Goal: Task Accomplishment & Management: Use online tool/utility

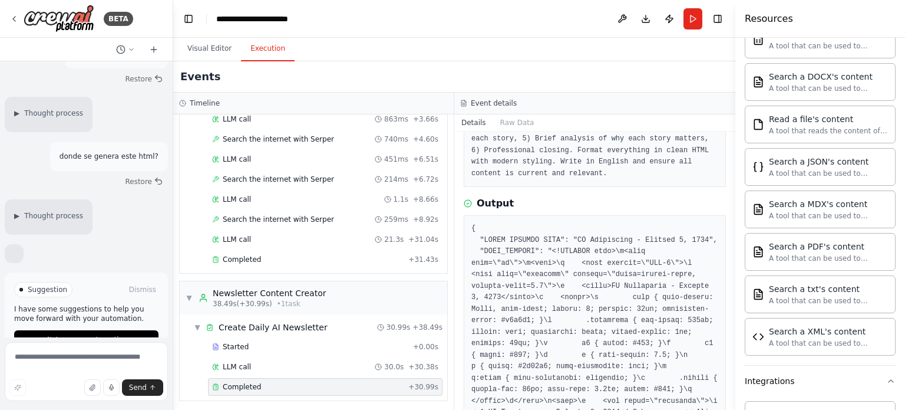
click at [585, 193] on div "Completed [DATE] 11:57:13 Description Create a professional AI newsletter with …" at bounding box center [594, 270] width 281 height 278
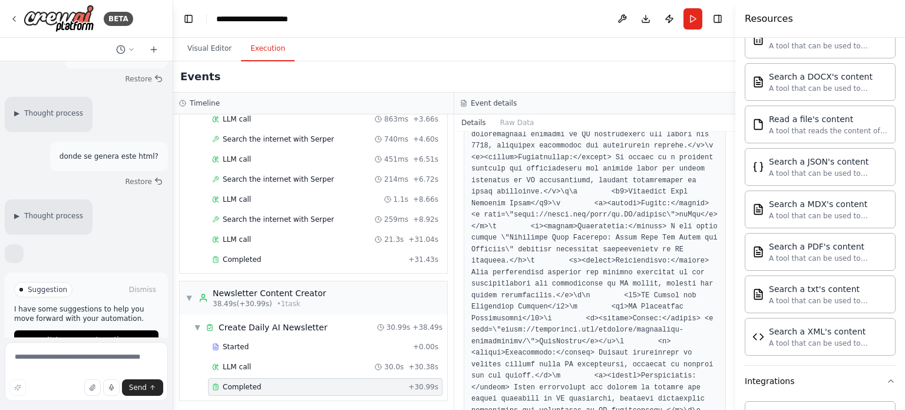
scroll to position [1301, 0]
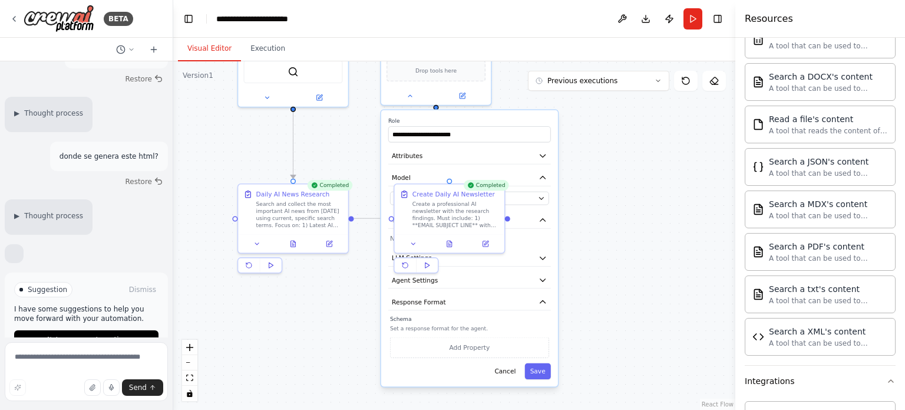
click at [208, 49] on button "Visual Editor" at bounding box center [209, 49] width 63 height 25
click at [661, 295] on div ".deletable-edge-delete-btn { width: 20px; height: 20px; border: 0px solid #ffff…" at bounding box center [454, 235] width 562 height 348
click at [540, 368] on button "Save" at bounding box center [538, 371] width 26 height 16
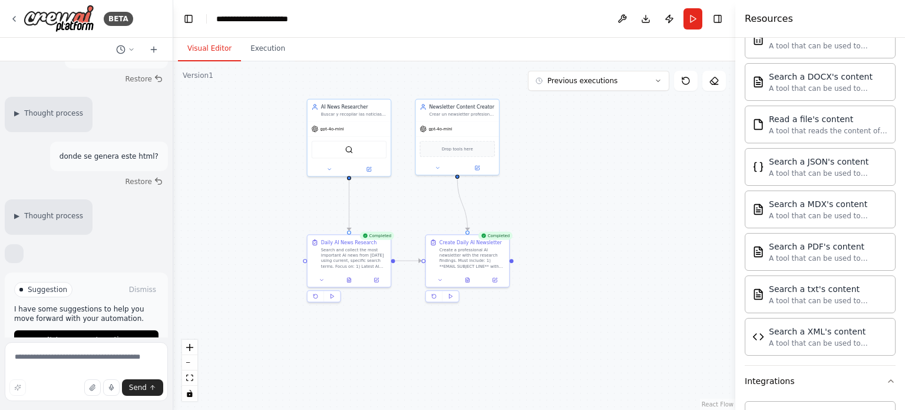
drag, startPoint x: 577, startPoint y: 122, endPoint x: 561, endPoint y: 179, distance: 58.9
click at [561, 179] on div ".deletable-edge-delete-btn { width: 20px; height: 20px; border: 0px solid #ffff…" at bounding box center [454, 235] width 562 height 348
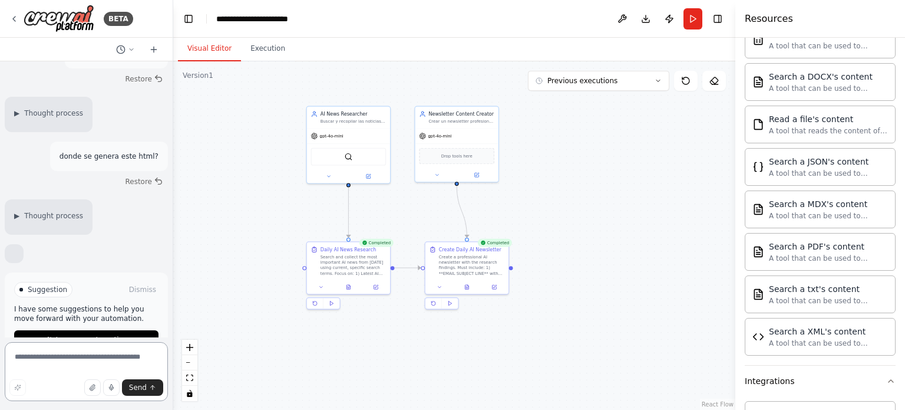
click at [61, 358] on textarea at bounding box center [86, 371] width 163 height 59
type textarea "**********"
click at [144, 386] on span "Send" at bounding box center [138, 386] width 18 height 9
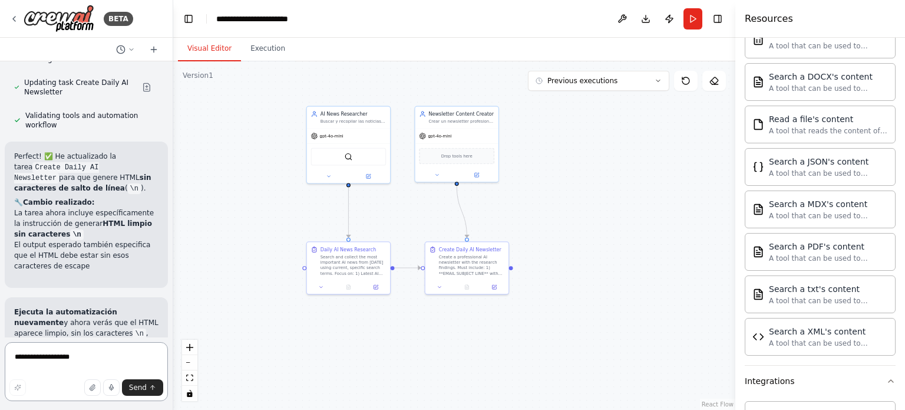
scroll to position [2629, 0]
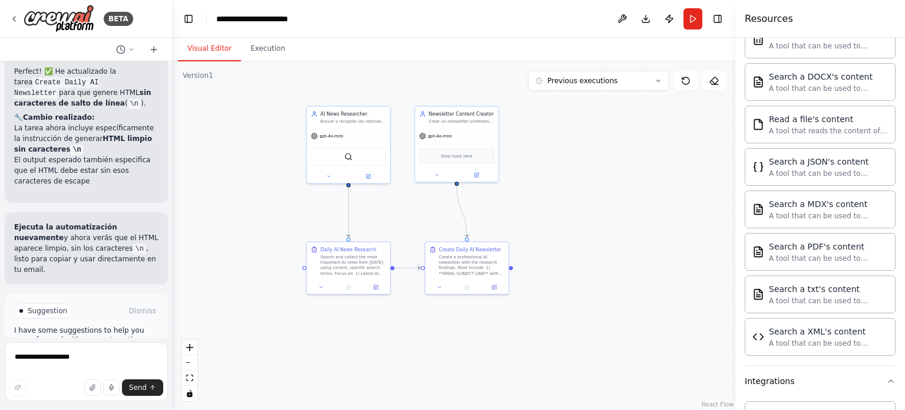
click at [94, 356] on span "Run Automation" at bounding box center [91, 360] width 57 height 9
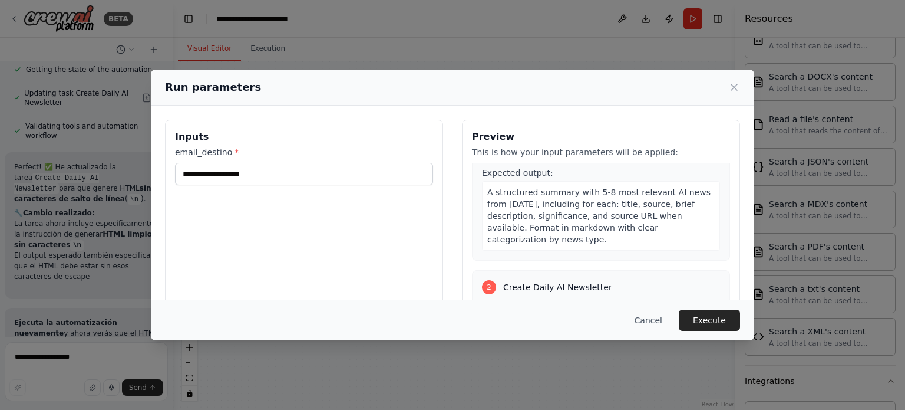
scroll to position [272, 0]
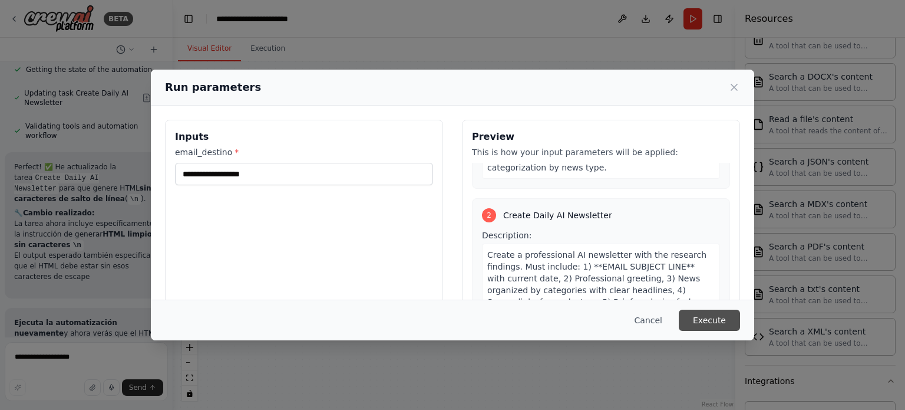
click at [711, 322] on button "Execute" at bounding box center [709, 319] width 61 height 21
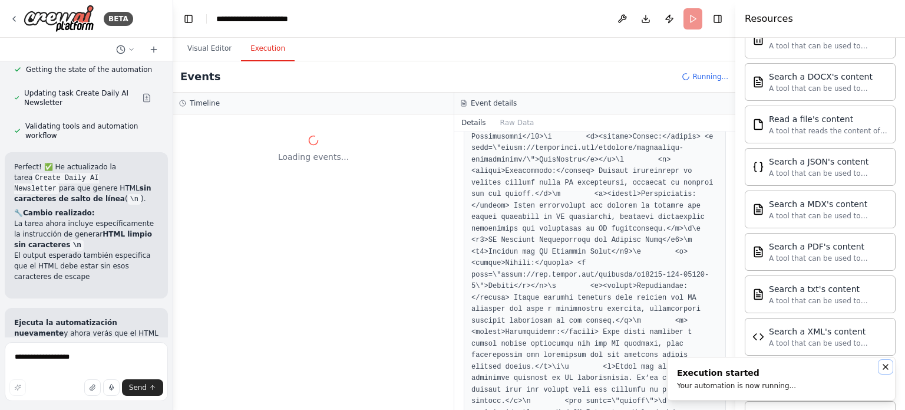
click at [886, 365] on icon "Notifications (F8)" at bounding box center [885, 366] width 9 height 9
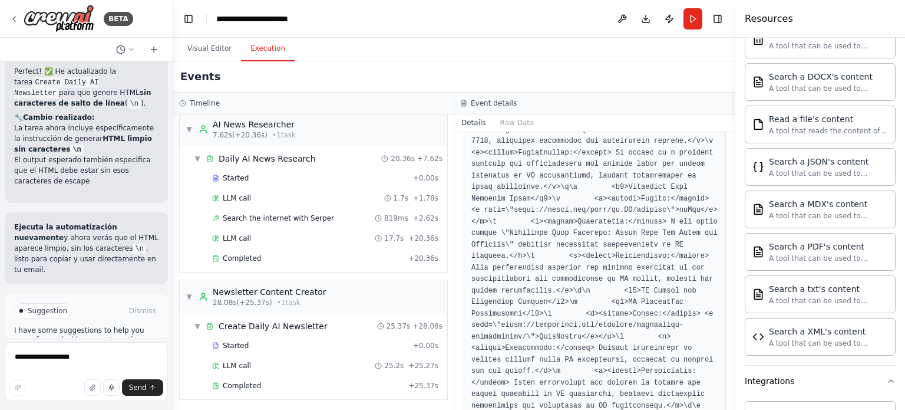
scroll to position [1301, 0]
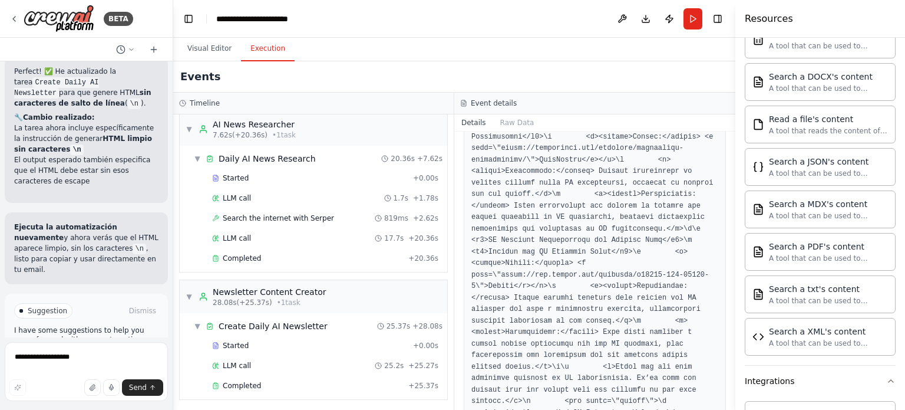
click at [476, 120] on button "Details" at bounding box center [473, 122] width 39 height 16
click at [486, 103] on h3 "Event details" at bounding box center [494, 102] width 46 height 9
click at [511, 121] on button "Raw Data" at bounding box center [517, 122] width 48 height 16
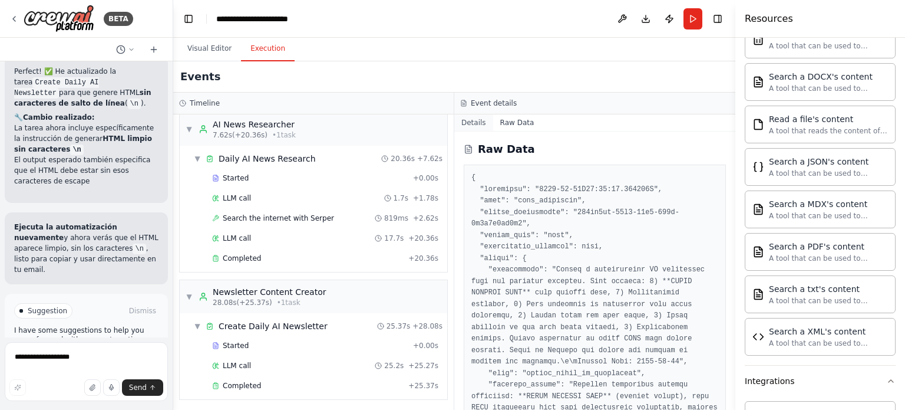
click at [474, 120] on button "Details" at bounding box center [473, 122] width 39 height 16
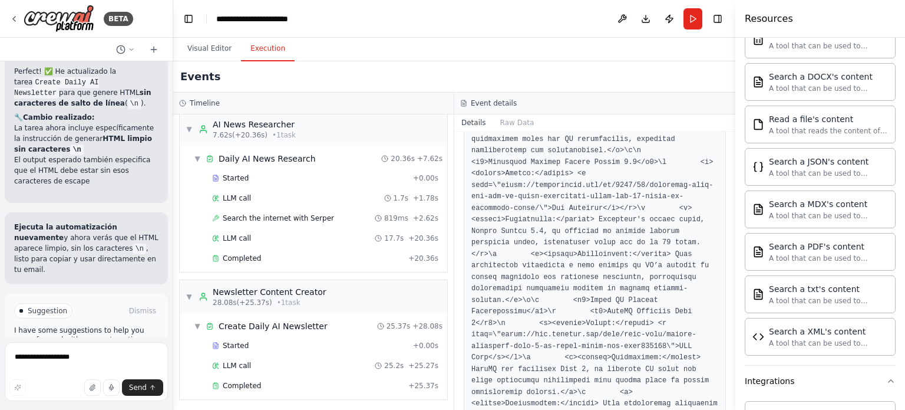
scroll to position [535, 0]
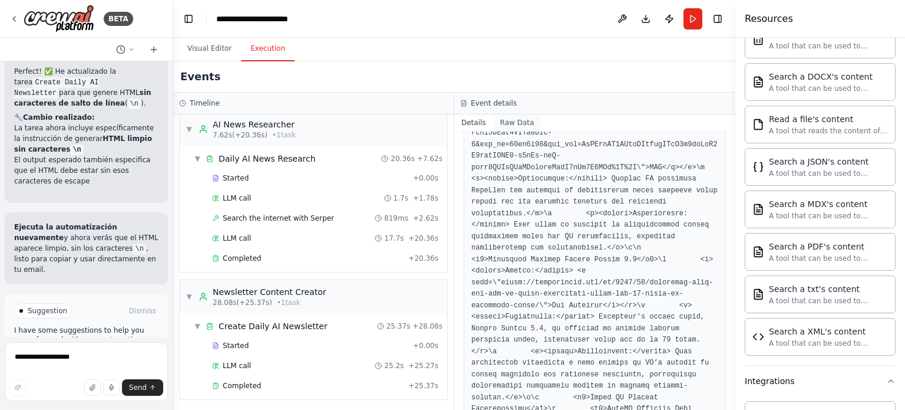
click at [505, 122] on button "Raw Data" at bounding box center [517, 122] width 48 height 16
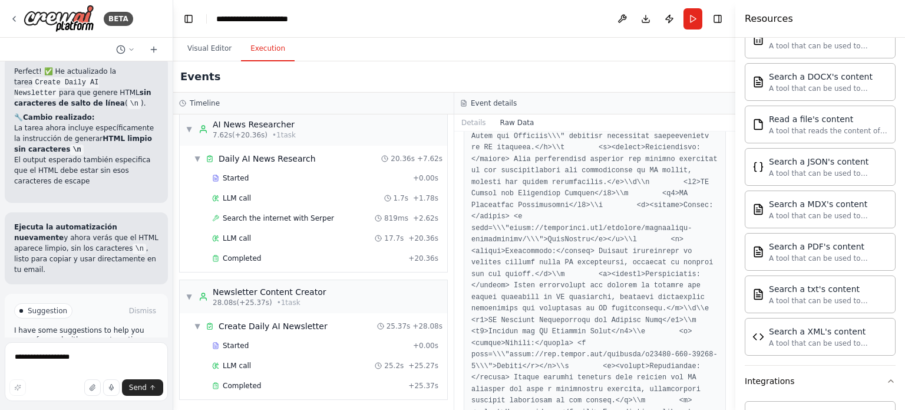
scroll to position [3421, 0]
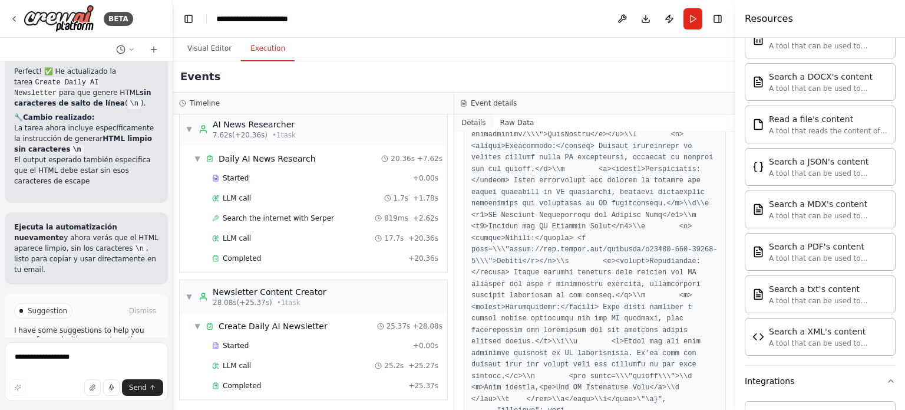
click at [474, 121] on button "Details" at bounding box center [473, 122] width 39 height 16
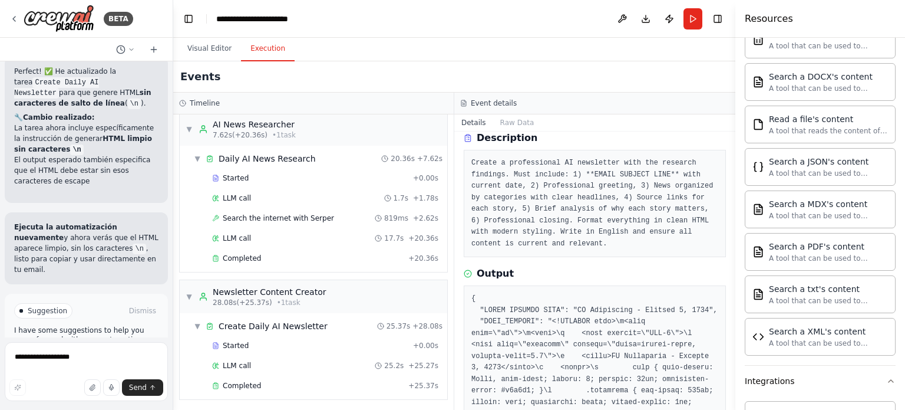
scroll to position [236, 0]
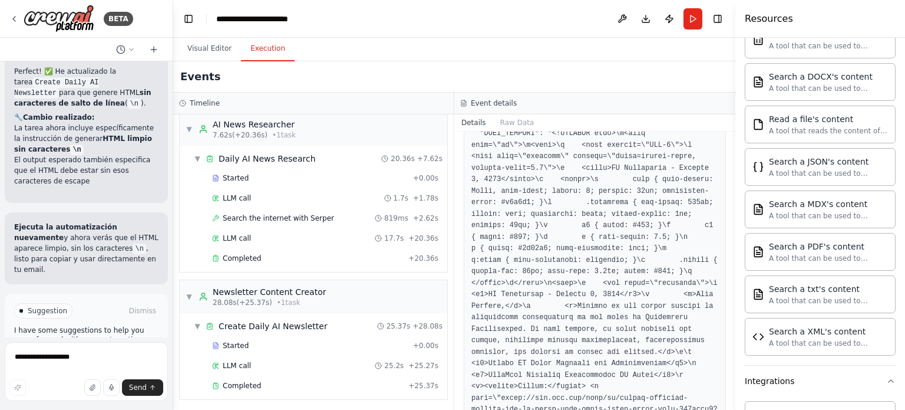
click at [213, 50] on button "Visual Editor" at bounding box center [209, 49] width 63 height 25
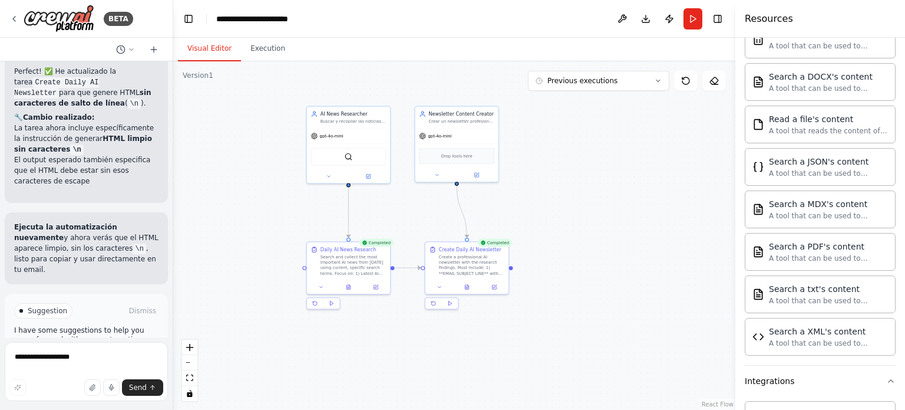
click at [562, 134] on div ".deletable-edge-delete-btn { width: 20px; height: 20px; border: 0px solid #ffff…" at bounding box center [454, 235] width 562 height 348
click at [269, 51] on button "Execution" at bounding box center [268, 49] width 54 height 25
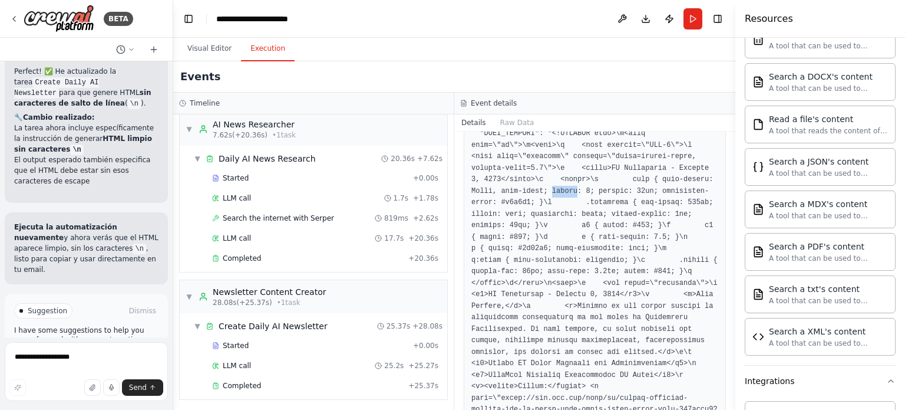
click at [474, 122] on button "Details" at bounding box center [473, 122] width 39 height 16
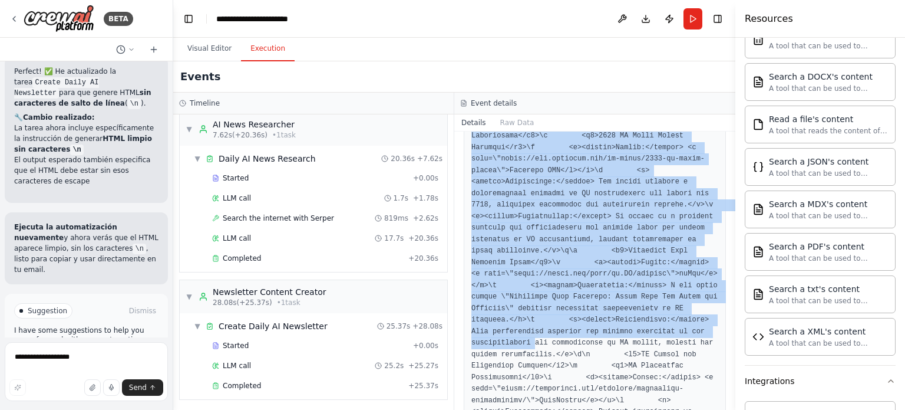
scroll to position [1301, 0]
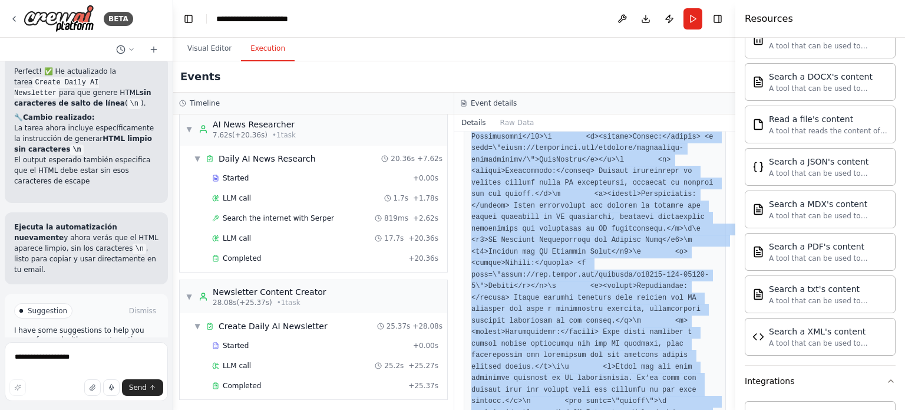
drag, startPoint x: 472, startPoint y: 228, endPoint x: 546, endPoint y: 379, distance: 168.1
copy pre "{ "EMAIL SUBJECT LINE": "AI Newsletter - [DATE]", "HTML_CONTENT": "<!DOCTYPE ht…"
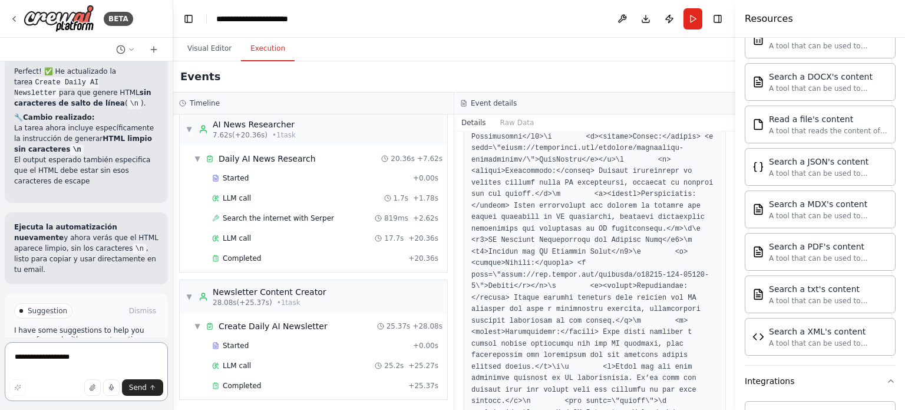
click at [74, 352] on textarea "**********" at bounding box center [86, 371] width 163 height 59
paste textarea "**********"
type textarea "**********"
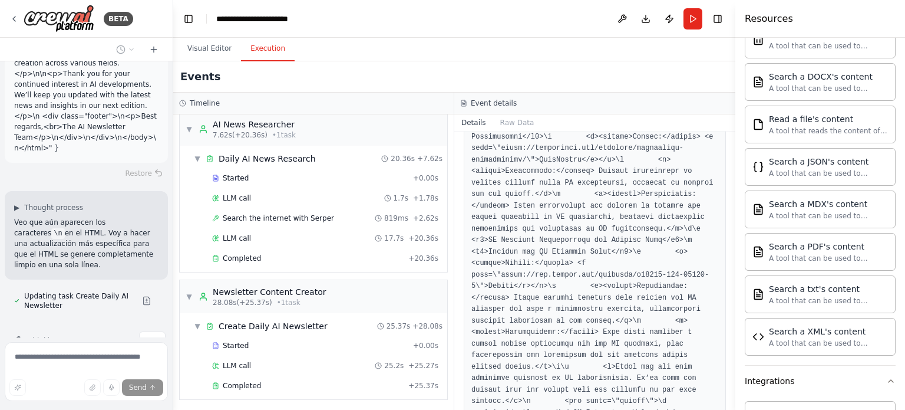
scroll to position [4552, 0]
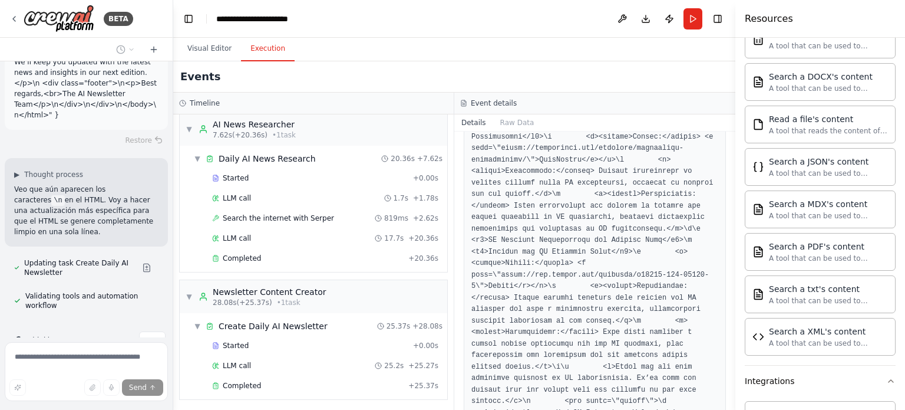
click at [476, 120] on button "Details" at bounding box center [473, 122] width 39 height 16
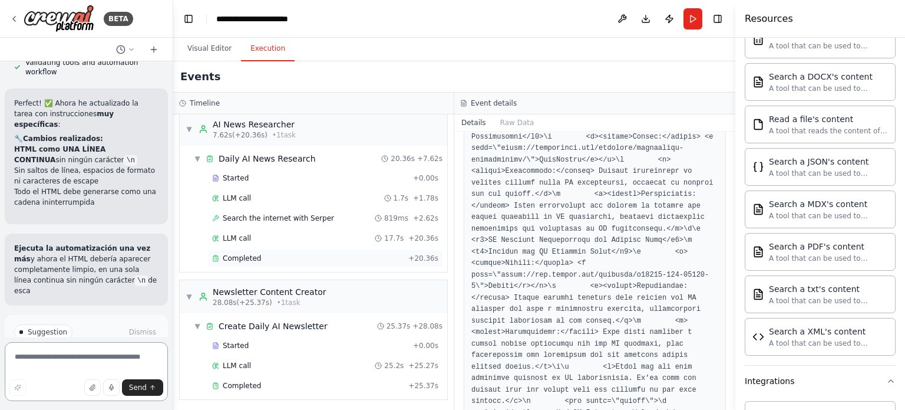
scroll to position [4817, 0]
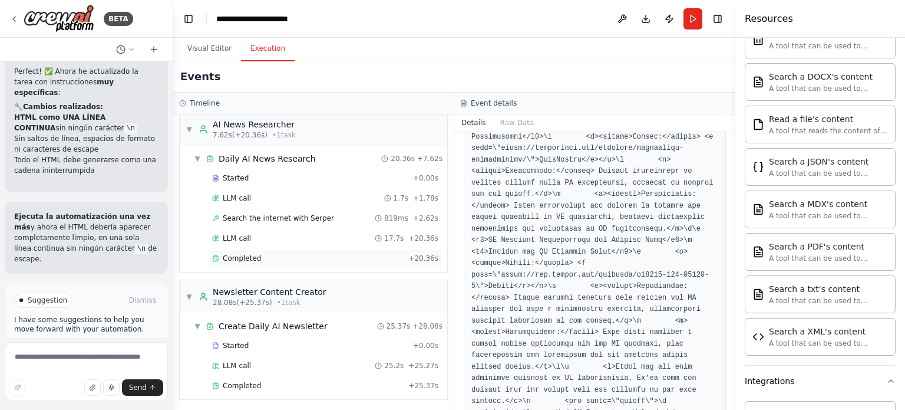
click at [249, 256] on span "Completed" at bounding box center [242, 257] width 38 height 9
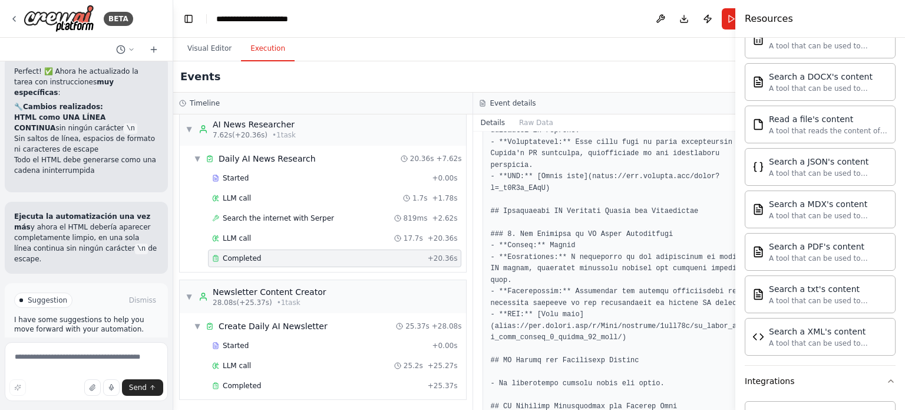
scroll to position [945, 0]
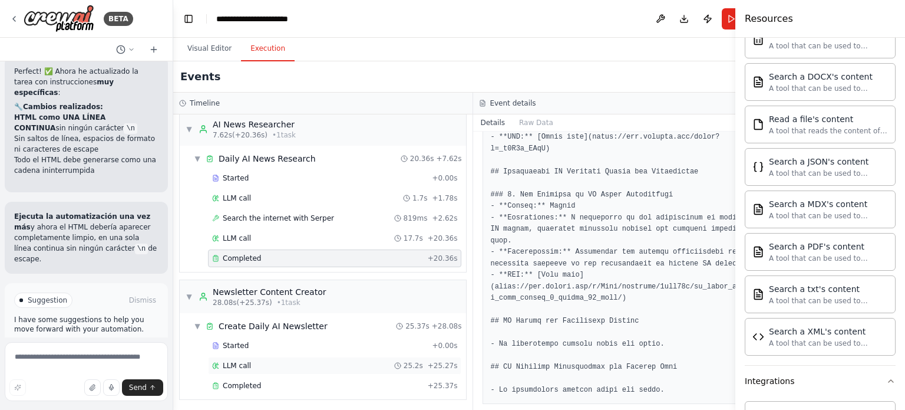
click at [236, 364] on span "LLM call" at bounding box center [237, 365] width 28 height 9
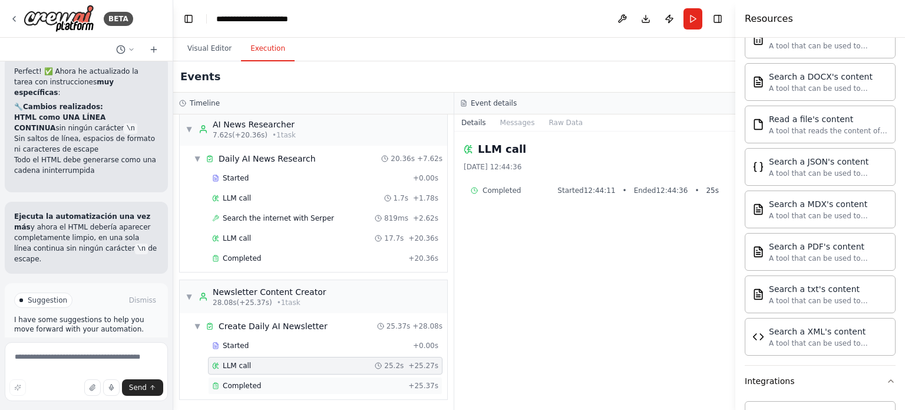
click at [236, 382] on span "Completed" at bounding box center [242, 385] width 38 height 9
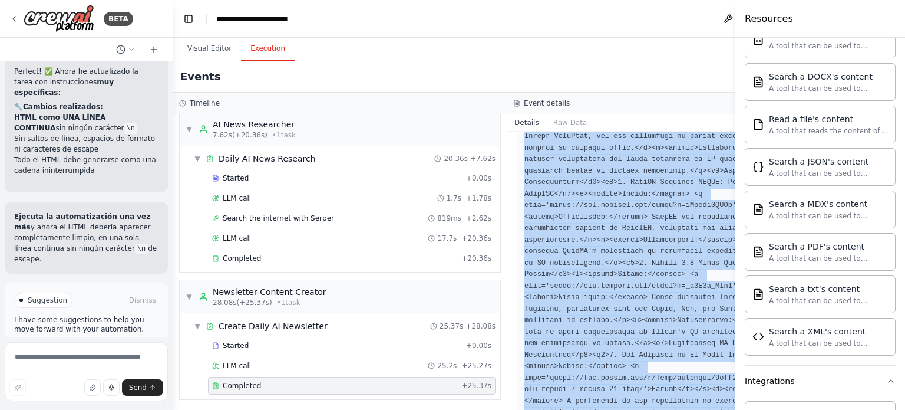
scroll to position [738, 0]
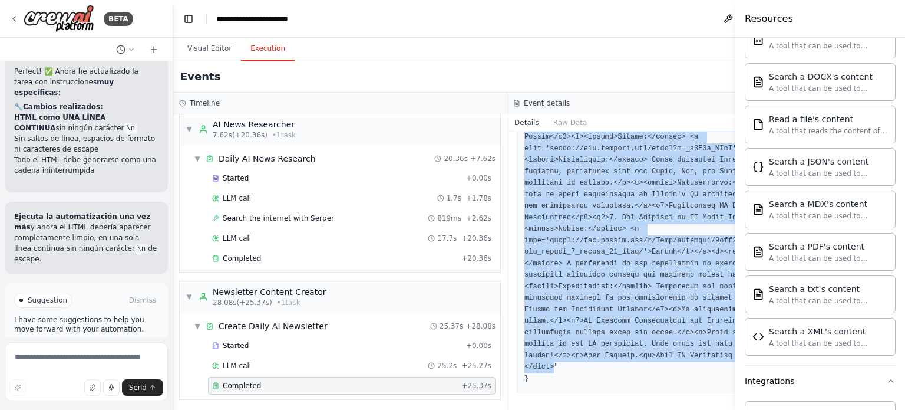
drag, startPoint x: 560, startPoint y: 237, endPoint x: 535, endPoint y: 368, distance: 132.7
copy pre "<html><head><style>body { font-family: Arial, sans-serif; margin: 0; padding: 2…"
click at [215, 48] on button "Visual Editor" at bounding box center [209, 49] width 63 height 25
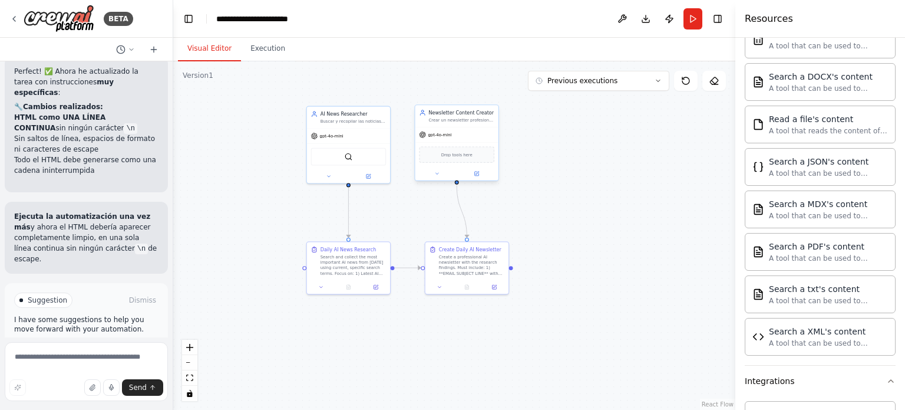
click at [460, 154] on span "Drop tools here" at bounding box center [456, 154] width 31 height 6
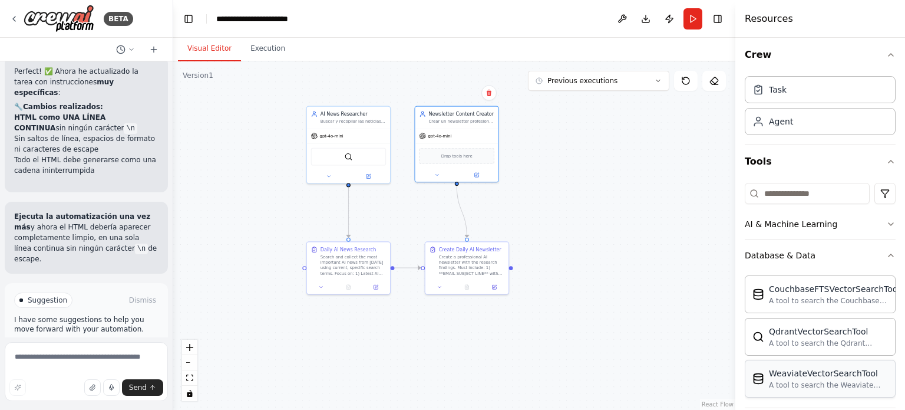
scroll to position [0, 0]
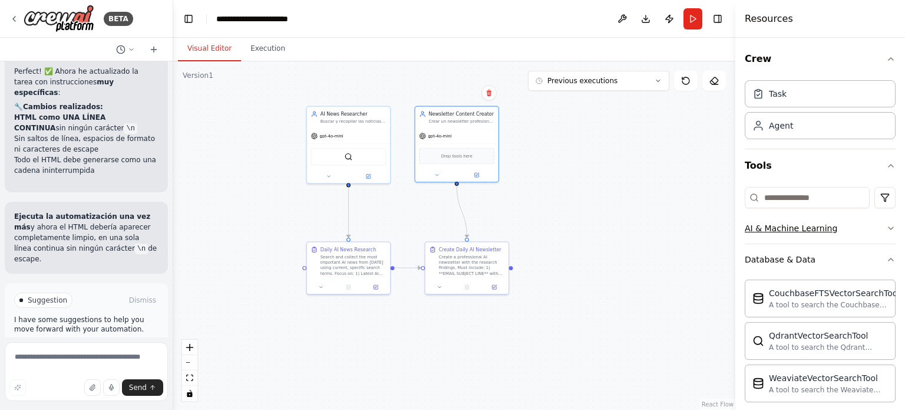
click at [813, 226] on div "AI & Machine Learning" at bounding box center [791, 228] width 93 height 12
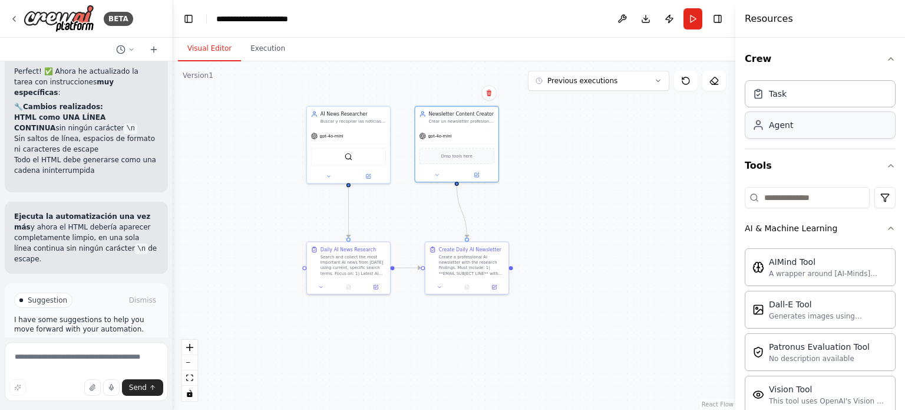
click at [806, 125] on div "Agent" at bounding box center [820, 124] width 151 height 27
click at [612, 154] on div ".deletable-edge-delete-btn { width: 20px; height: 20px; border: 0px solid #ffff…" at bounding box center [454, 235] width 562 height 348
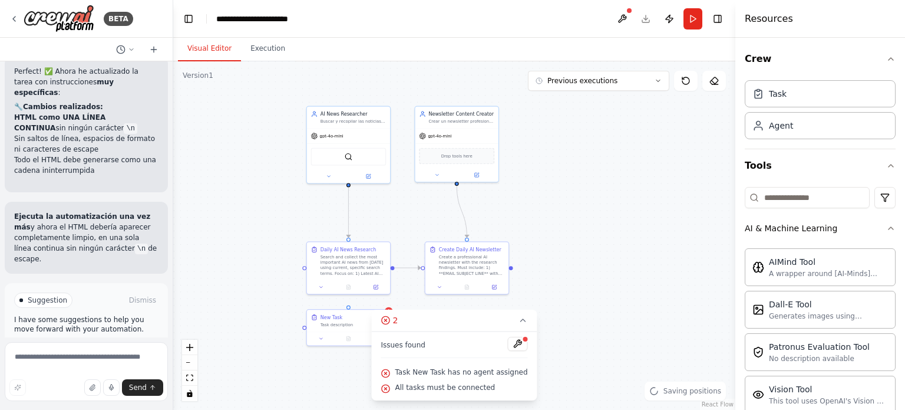
click at [629, 282] on div ".deletable-edge-delete-btn { width: 20px; height: 20px; border: 0px solid #ffff…" at bounding box center [454, 235] width 562 height 348
click at [519, 321] on icon at bounding box center [523, 319] width 9 height 9
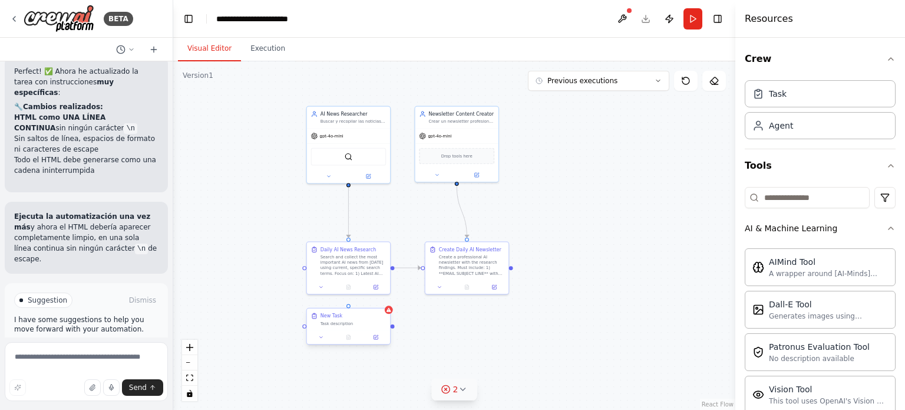
click at [352, 318] on div "New Task" at bounding box center [353, 315] width 65 height 6
drag, startPoint x: 361, startPoint y: 315, endPoint x: 428, endPoint y: 332, distance: 69.9
click at [428, 332] on div "New Task Task description" at bounding box center [420, 333] width 65 height 14
click at [448, 312] on icon at bounding box center [448, 311] width 5 height 6
click at [412, 311] on button "Confirm" at bounding box center [415, 310] width 42 height 14
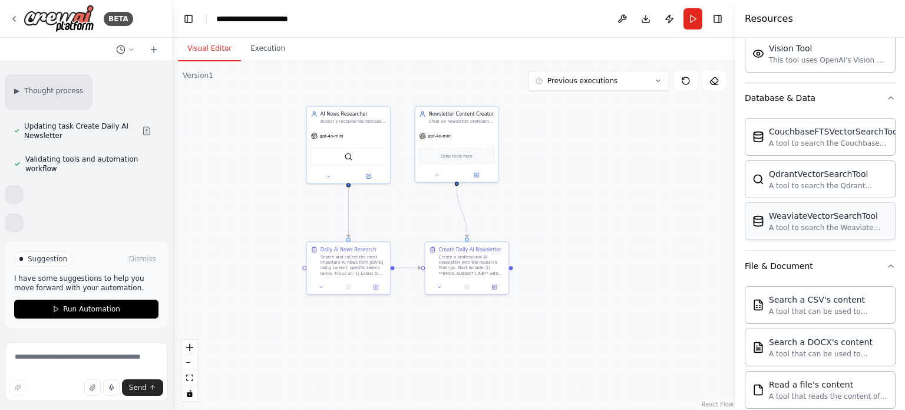
scroll to position [354, 0]
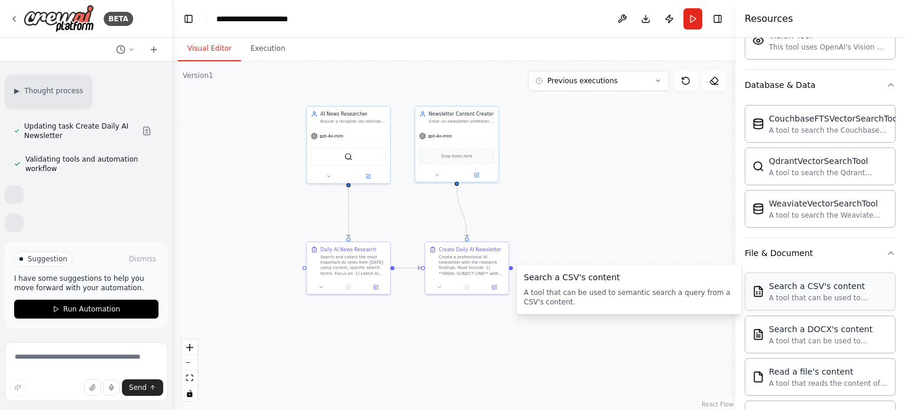
click at [821, 293] on div "A tool that can be used to semantic search a query from a CSV's content." at bounding box center [828, 297] width 119 height 9
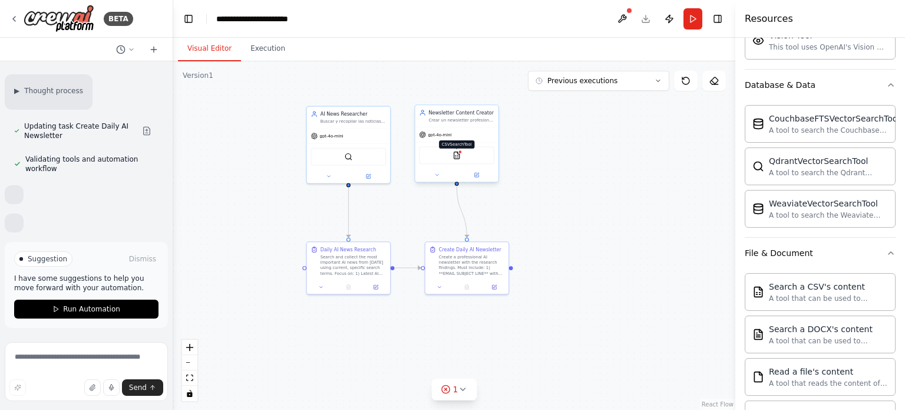
click at [455, 154] on img at bounding box center [457, 155] width 8 height 8
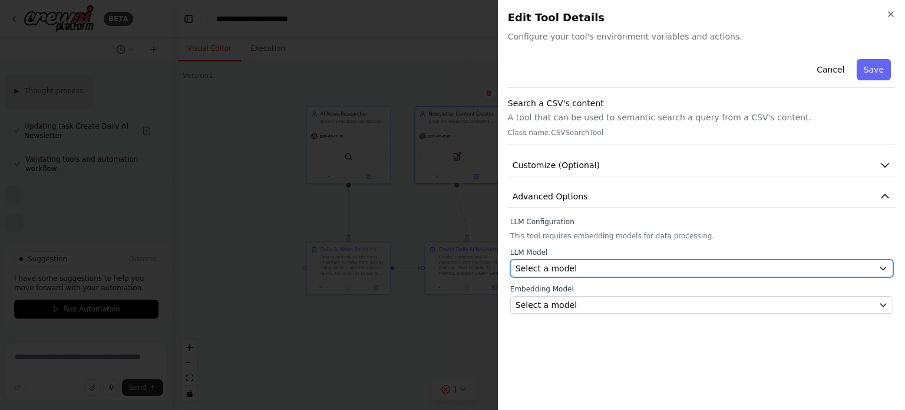
click at [645, 266] on div "Select a model" at bounding box center [695, 268] width 358 height 12
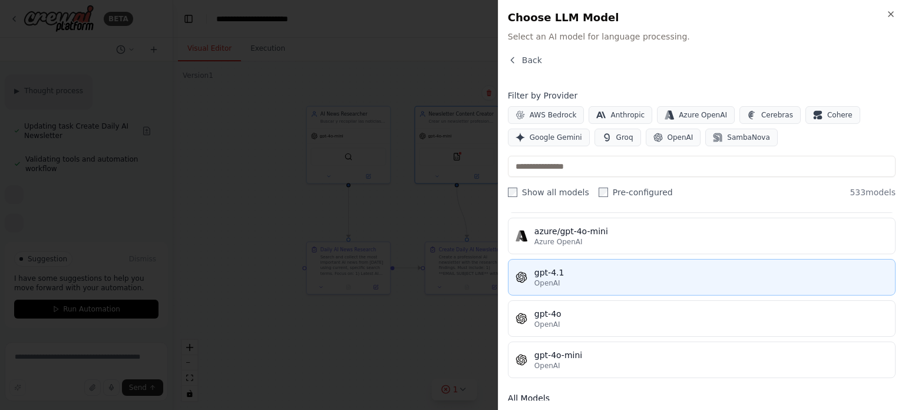
scroll to position [177, 0]
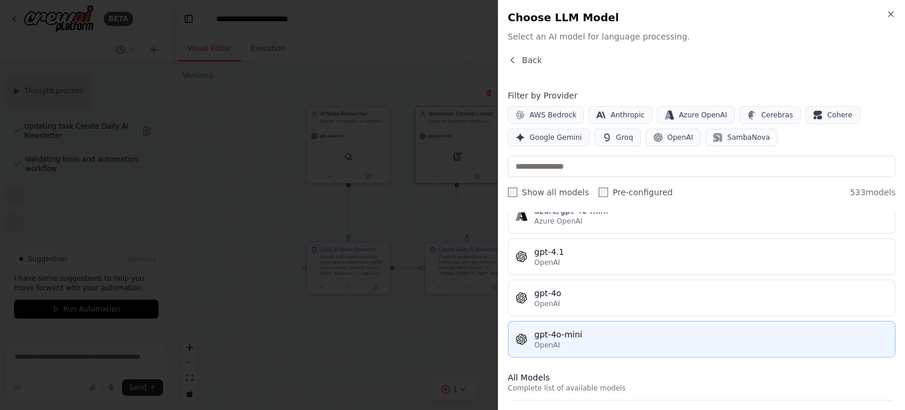
click at [623, 328] on div "gpt-4o-mini" at bounding box center [711, 334] width 354 height 12
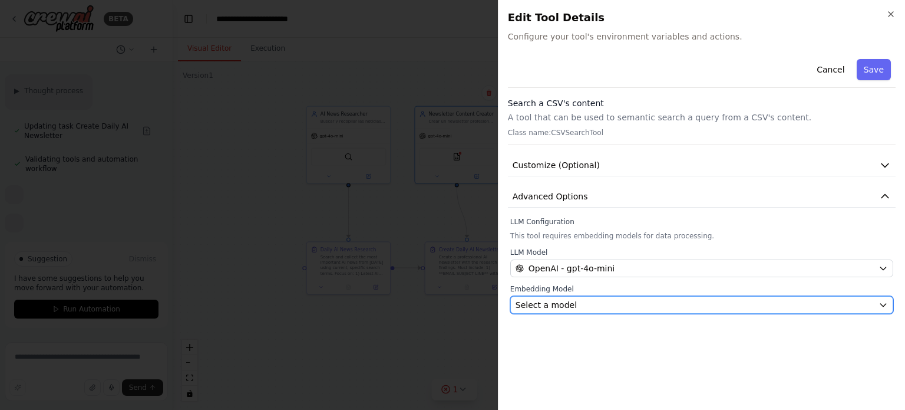
click at [678, 301] on div "Select a model" at bounding box center [695, 305] width 358 height 12
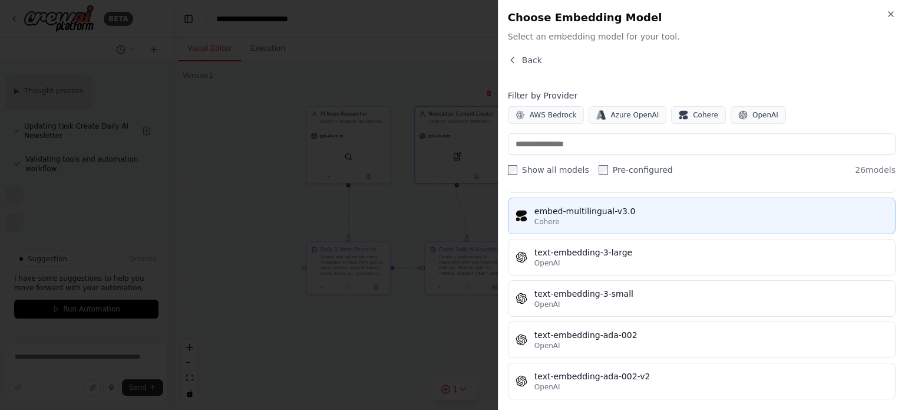
scroll to position [898, 0]
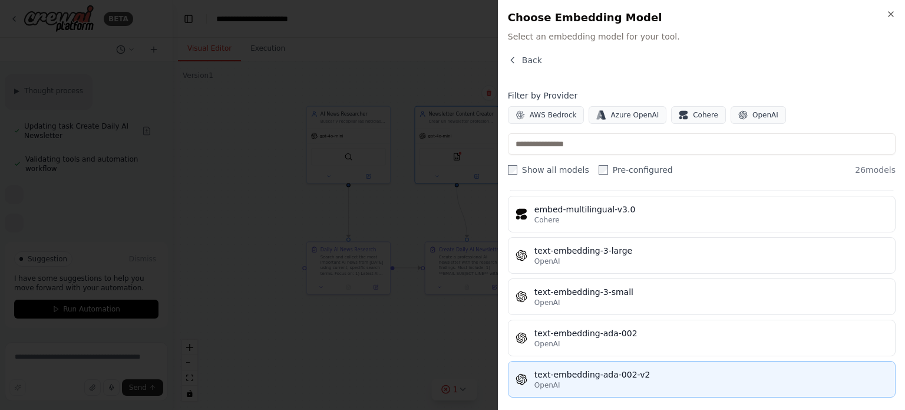
click at [565, 371] on div "text-embedding-ada-002-v2" at bounding box center [711, 374] width 354 height 12
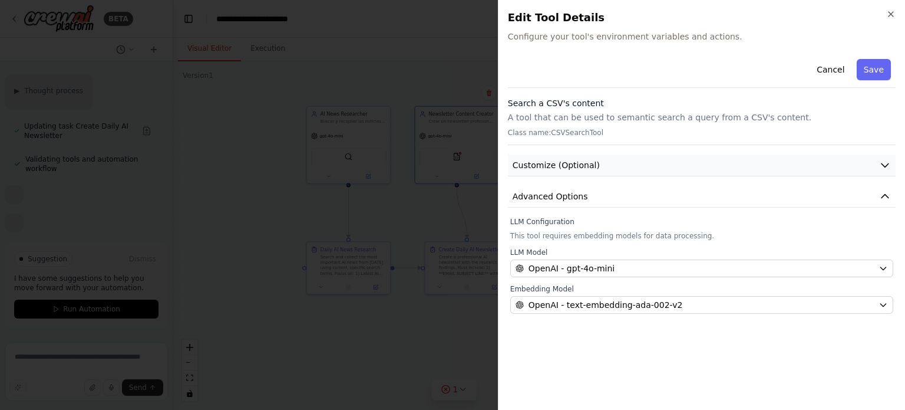
click at [693, 165] on button "Customize (Optional)" at bounding box center [702, 165] width 388 height 22
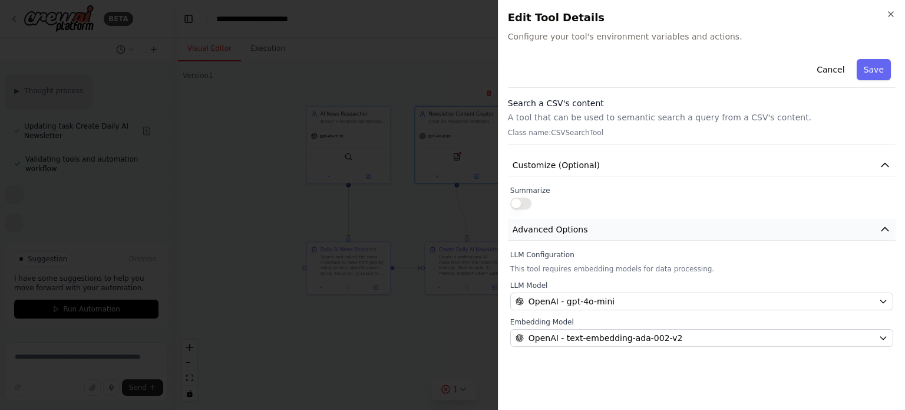
click at [583, 226] on button "Advanced Options" at bounding box center [702, 230] width 388 height 22
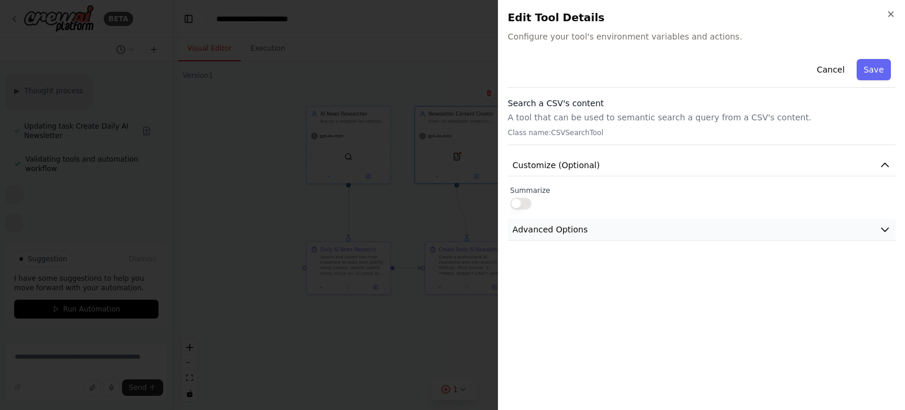
click at [583, 226] on button "Advanced Options" at bounding box center [702, 230] width 388 height 22
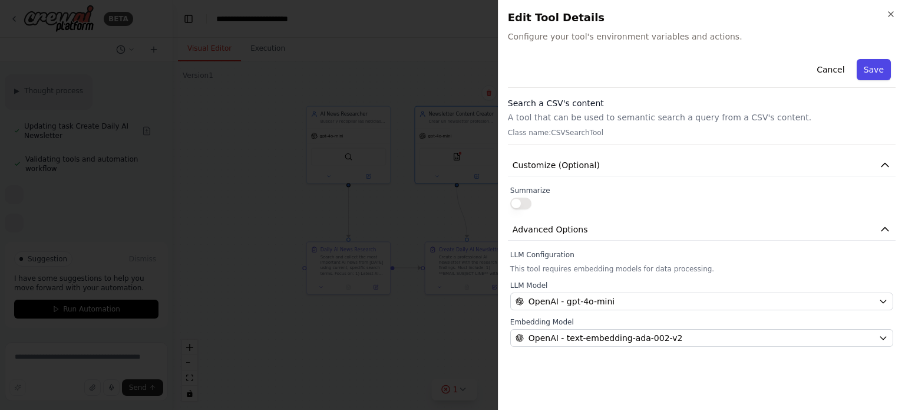
click at [874, 65] on button "Save" at bounding box center [874, 69] width 34 height 21
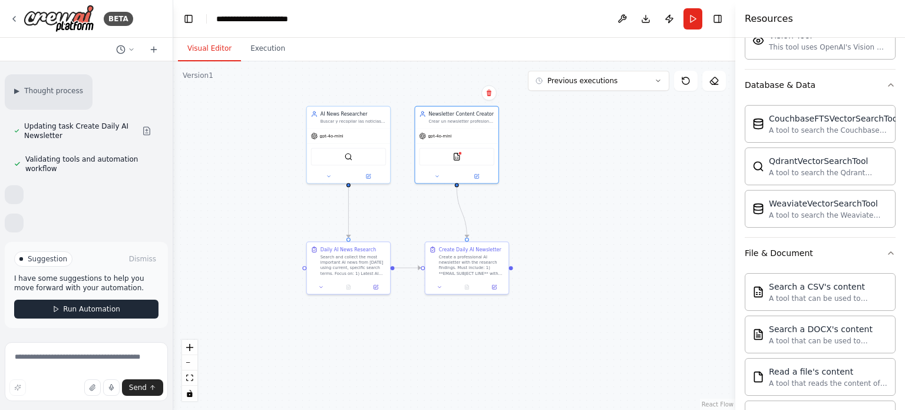
click at [97, 306] on span "Run Automation" at bounding box center [91, 308] width 57 height 9
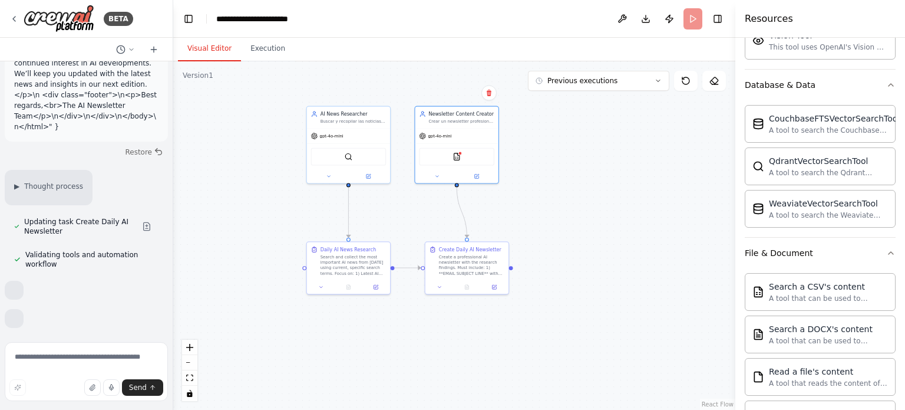
scroll to position [4308, 0]
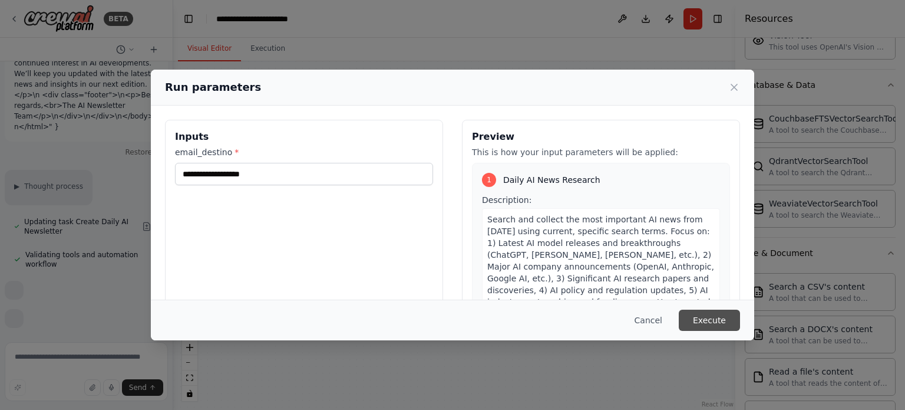
click at [718, 323] on button "Execute" at bounding box center [709, 319] width 61 height 21
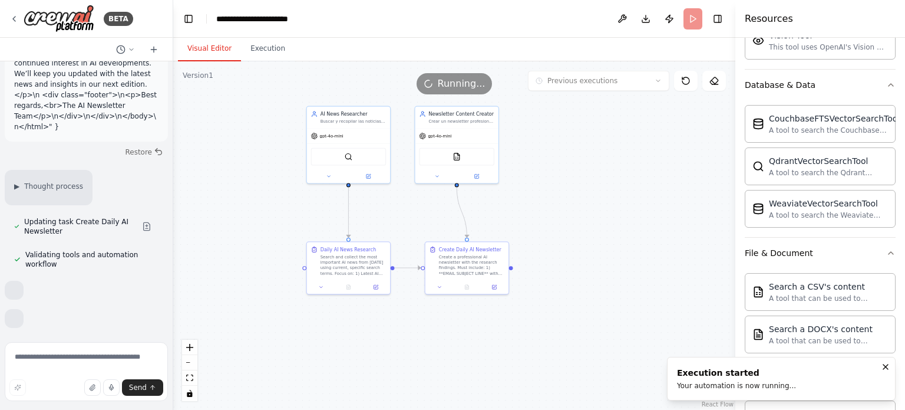
click at [219, 49] on button "Visual Editor" at bounding box center [209, 49] width 63 height 25
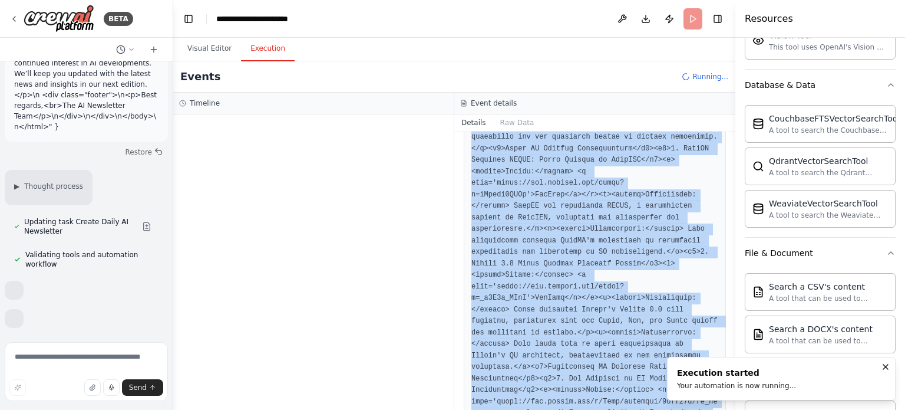
click at [255, 45] on button "Execution" at bounding box center [268, 49] width 54 height 25
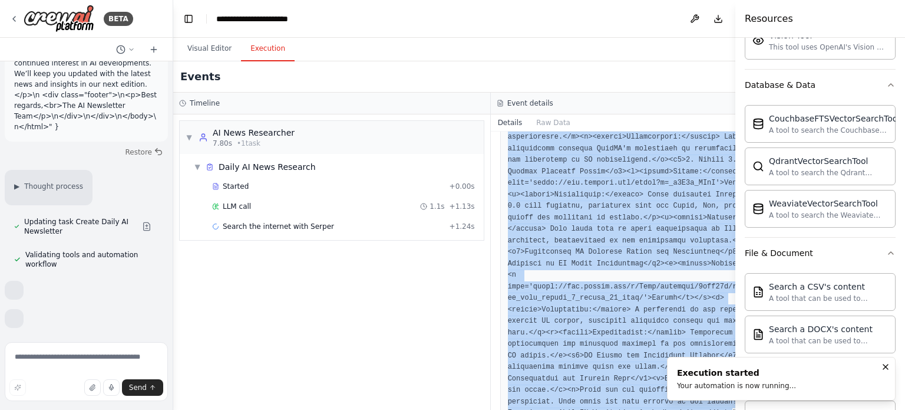
scroll to position [727, 0]
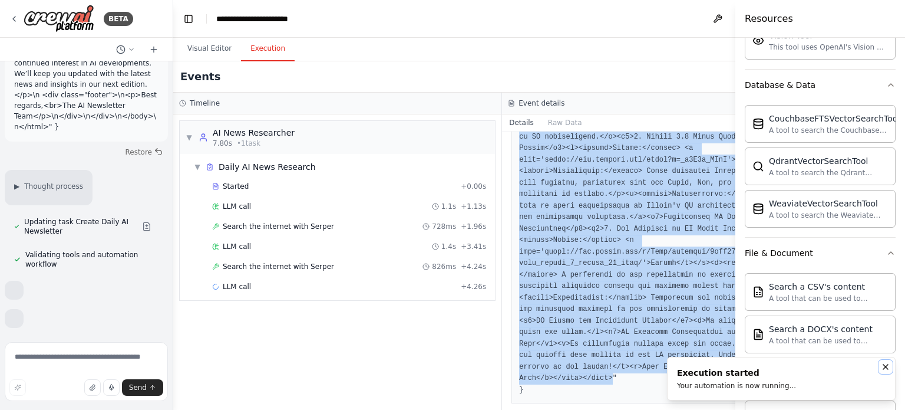
click at [884, 367] on icon "Notifications (F8)" at bounding box center [885, 366] width 9 height 9
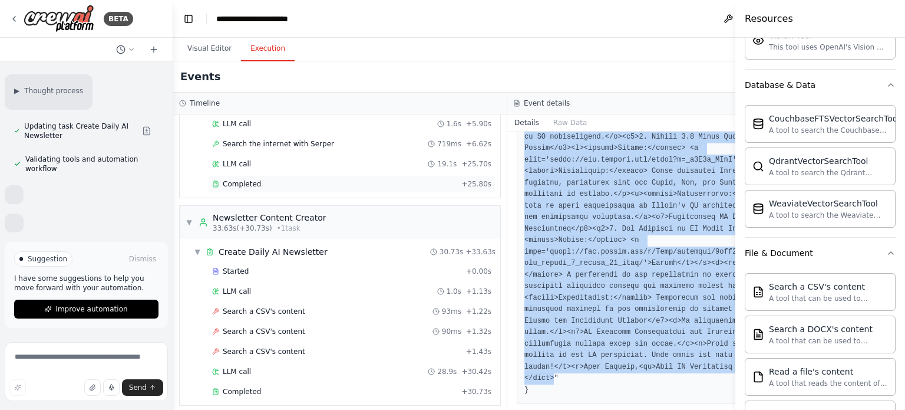
scroll to position [167, 0]
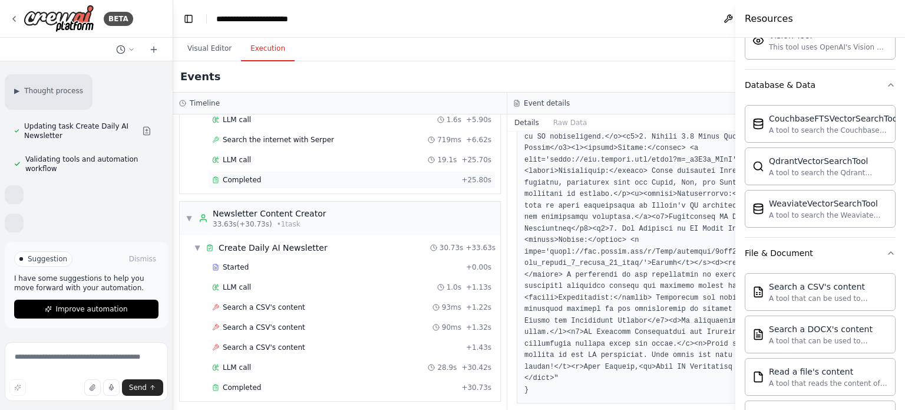
click at [292, 179] on div "Completed" at bounding box center [334, 179] width 245 height 9
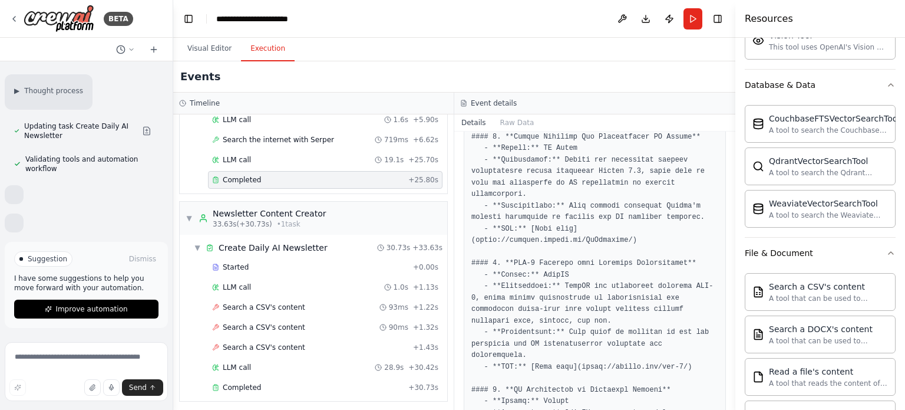
scroll to position [761, 0]
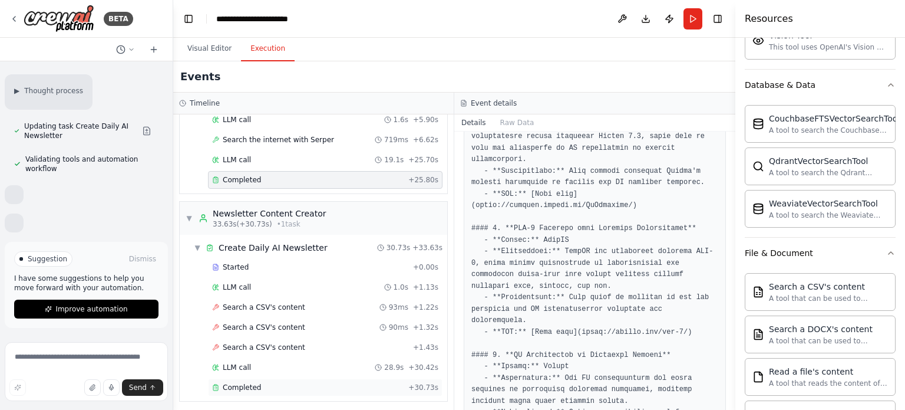
click at [253, 384] on span "Completed" at bounding box center [242, 386] width 38 height 9
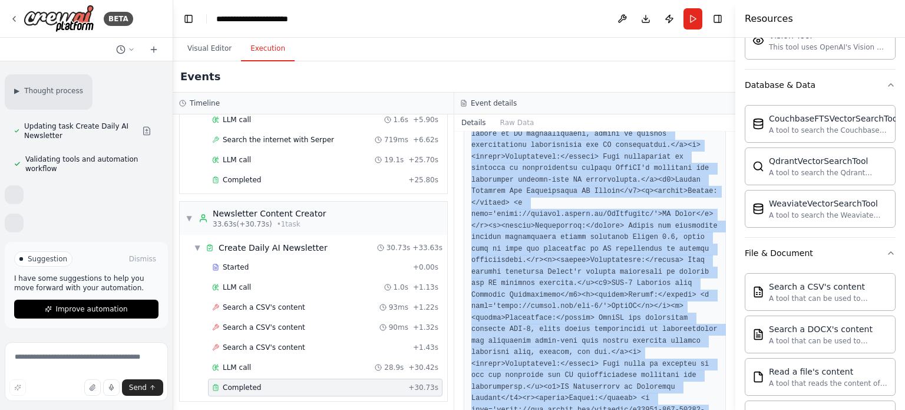
scroll to position [876, 0]
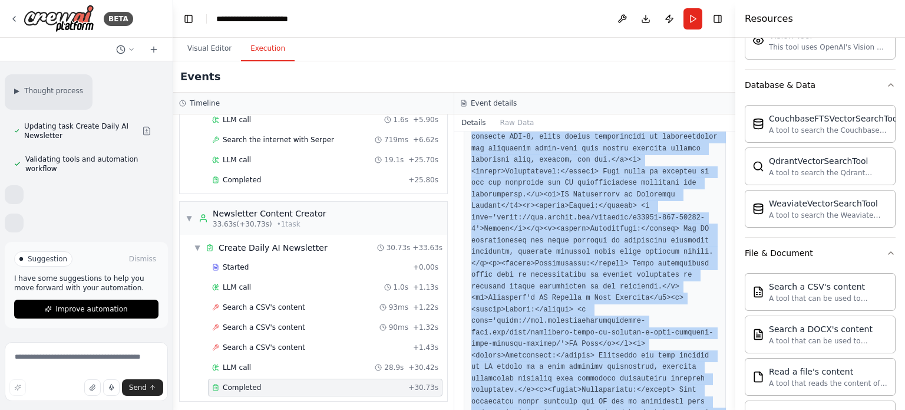
drag, startPoint x: 558, startPoint y: 203, endPoint x: 676, endPoint y: 381, distance: 213.3
copy pre "<!LOREMIP dolo><sita cons='ad'><elit><sedd eiusmod='TEM-6'><inci utla='etdolore…"
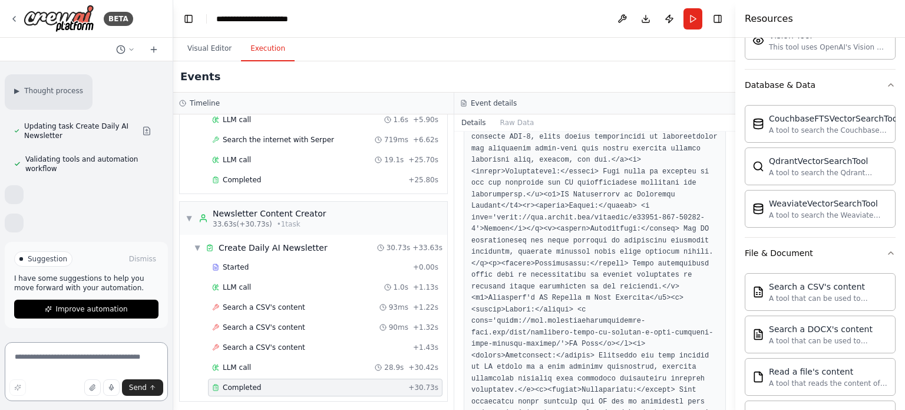
click at [86, 355] on textarea at bounding box center [86, 371] width 163 height 59
type textarea "**********"
click at [145, 388] on span "Send" at bounding box center [138, 386] width 18 height 9
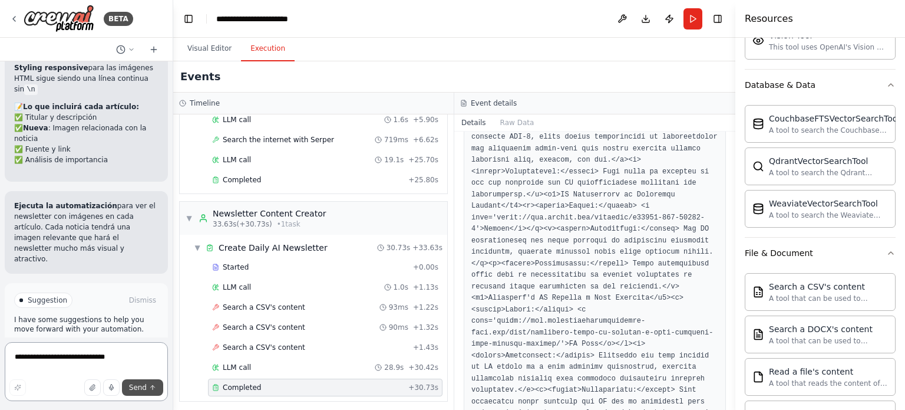
scroll to position [4890, 0]
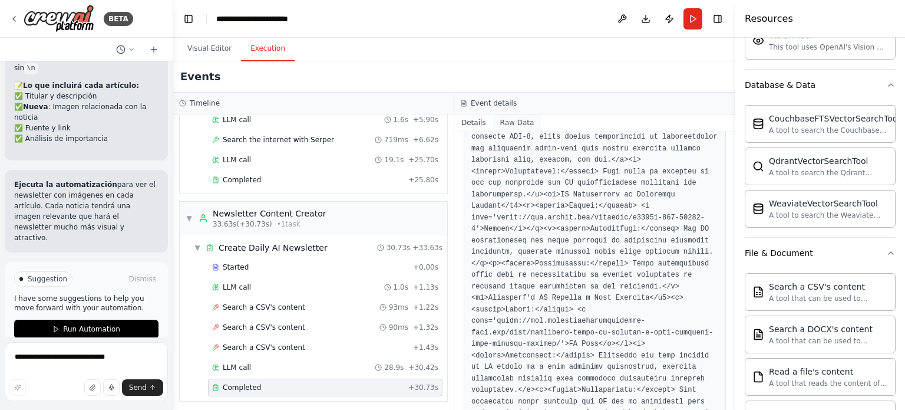
click at [507, 120] on button "Raw Data" at bounding box center [517, 122] width 48 height 16
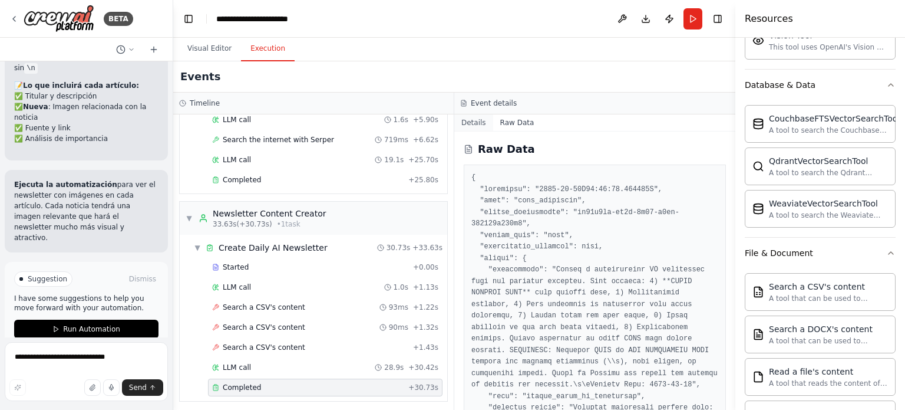
click at [474, 120] on button "Details" at bounding box center [473, 122] width 39 height 16
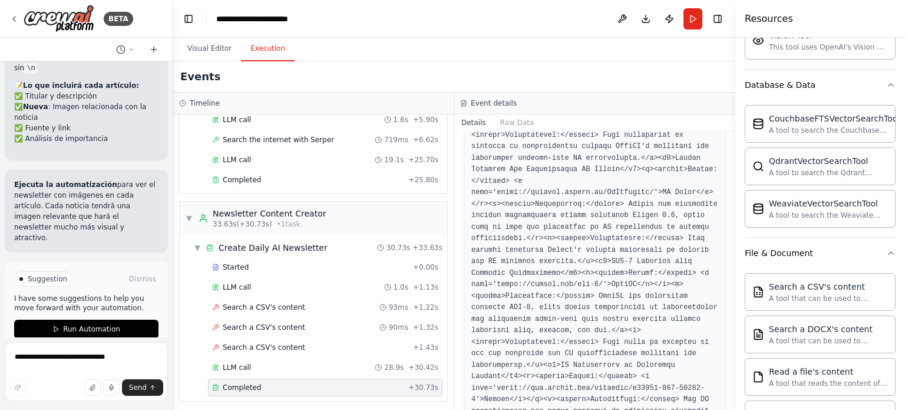
scroll to position [876, 0]
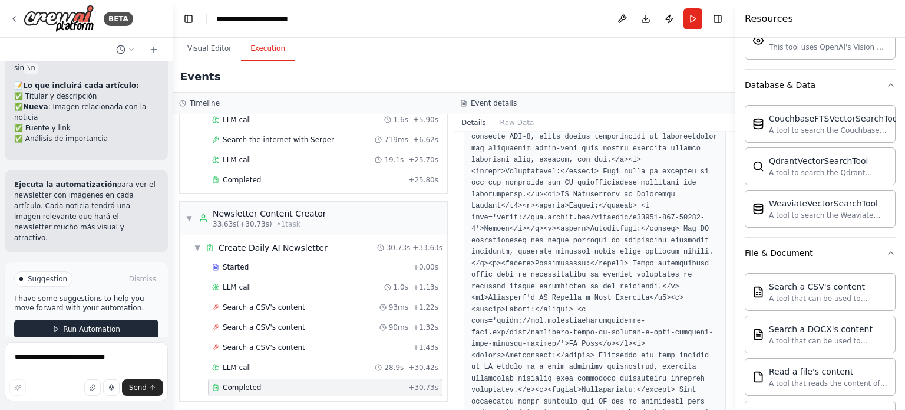
click at [91, 324] on span "Run Automation" at bounding box center [91, 328] width 57 height 9
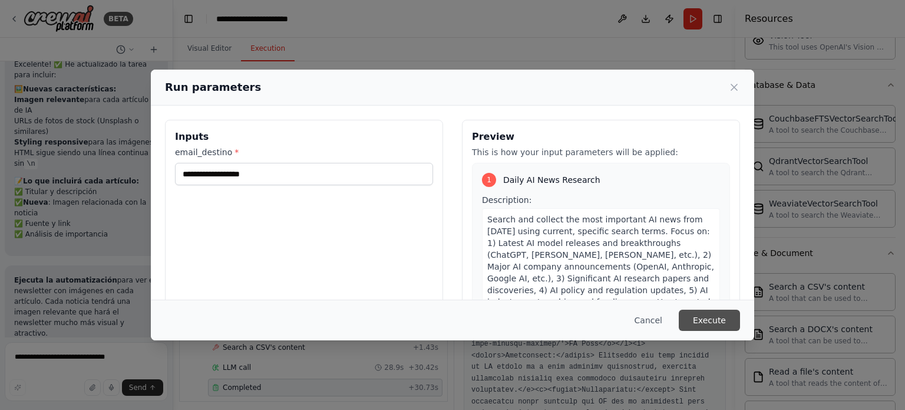
click at [706, 316] on button "Execute" at bounding box center [709, 319] width 61 height 21
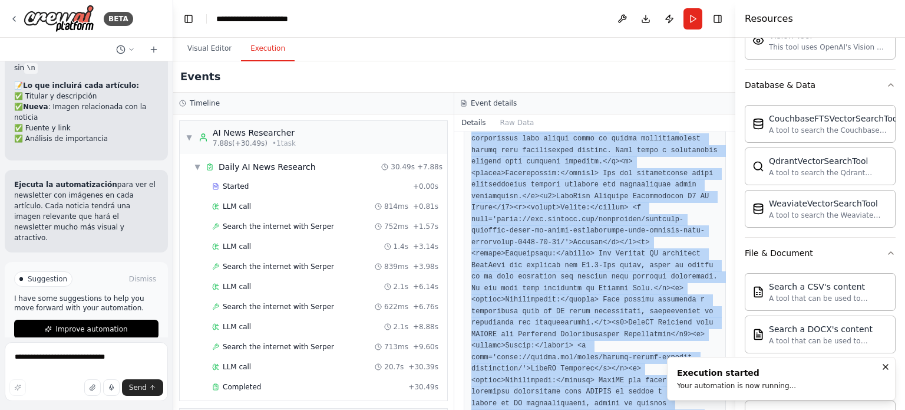
scroll to position [876, 0]
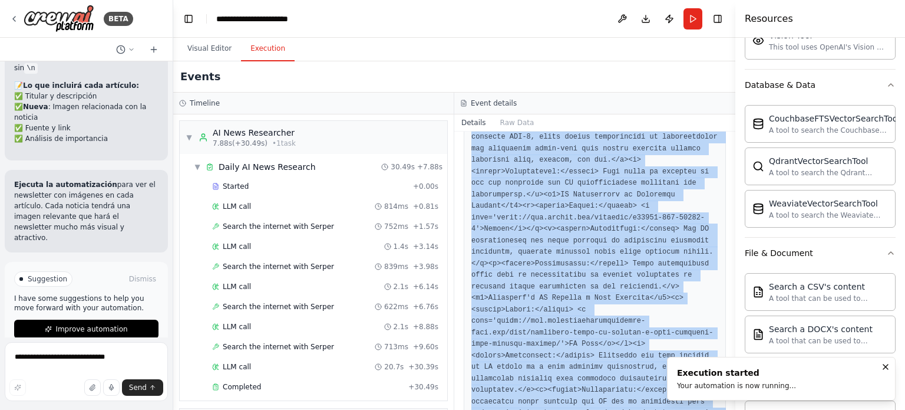
drag, startPoint x: 557, startPoint y: 209, endPoint x: 652, endPoint y: 380, distance: 195.5
click at [886, 369] on icon "Notifications (F8)" at bounding box center [885, 366] width 9 height 9
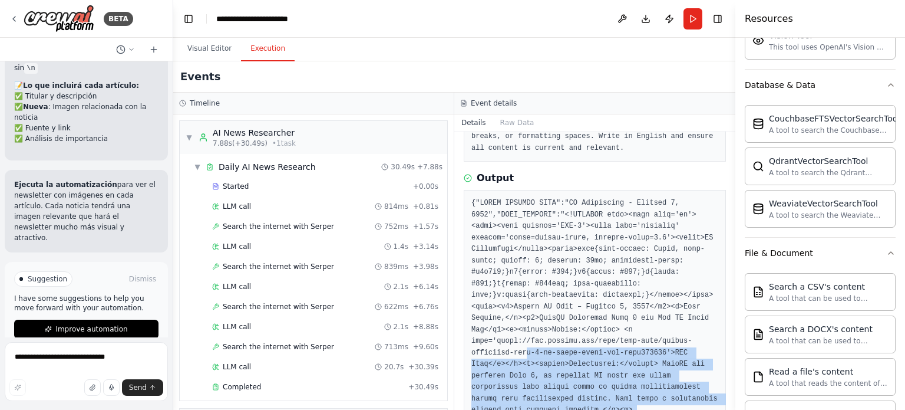
scroll to position [177, 0]
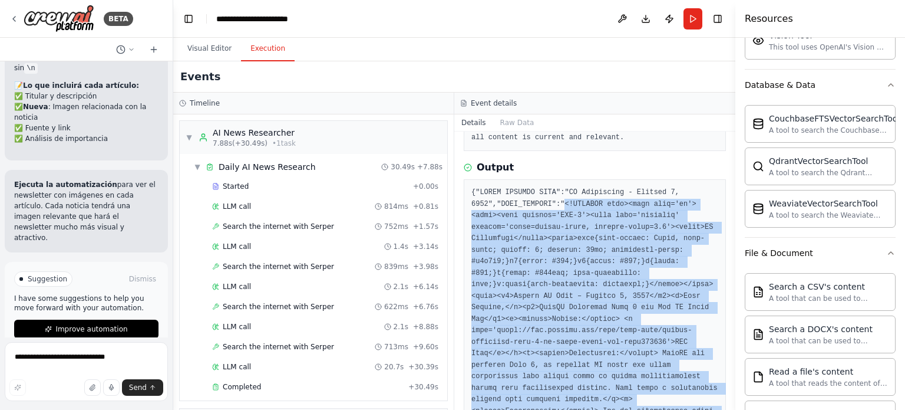
drag, startPoint x: 677, startPoint y: 377, endPoint x: 555, endPoint y: 204, distance: 210.9
copy pre "<!LOREMIP dolo><sita cons='ad'><elit><sedd eiusmod='TEM-6'><inci utla='etdolore…"
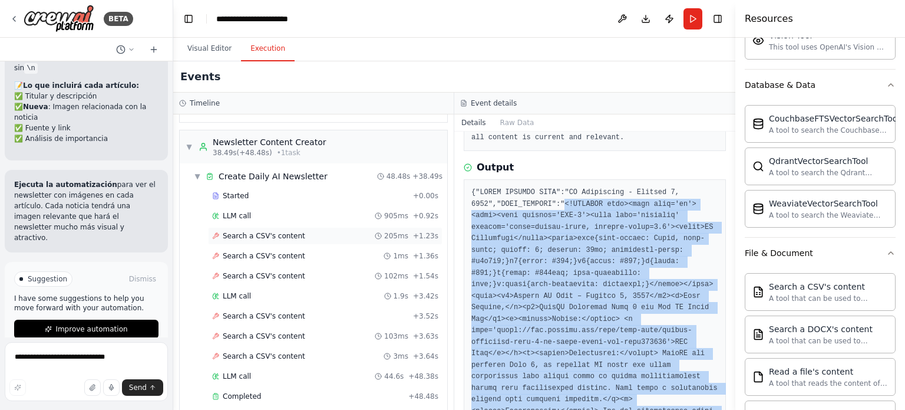
scroll to position [285, 0]
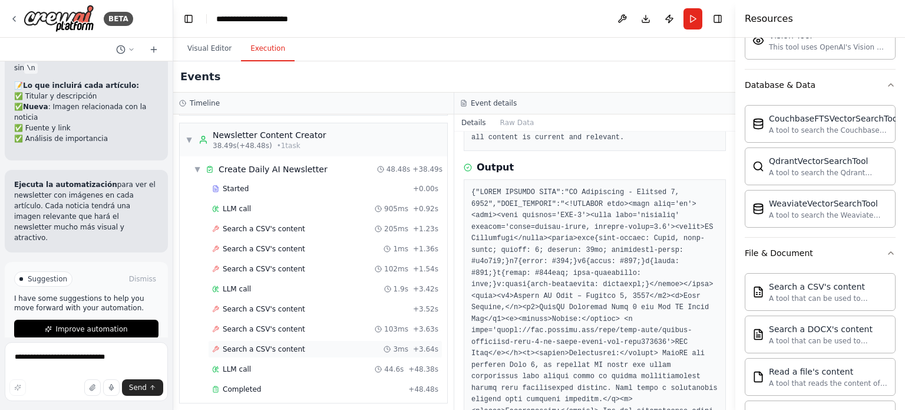
click at [262, 344] on span "Search a CSV's content" at bounding box center [264, 348] width 82 height 9
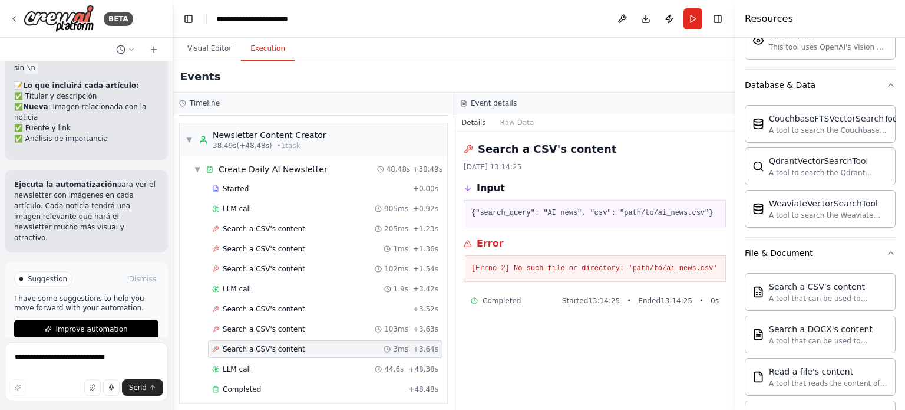
scroll to position [4536, 0]
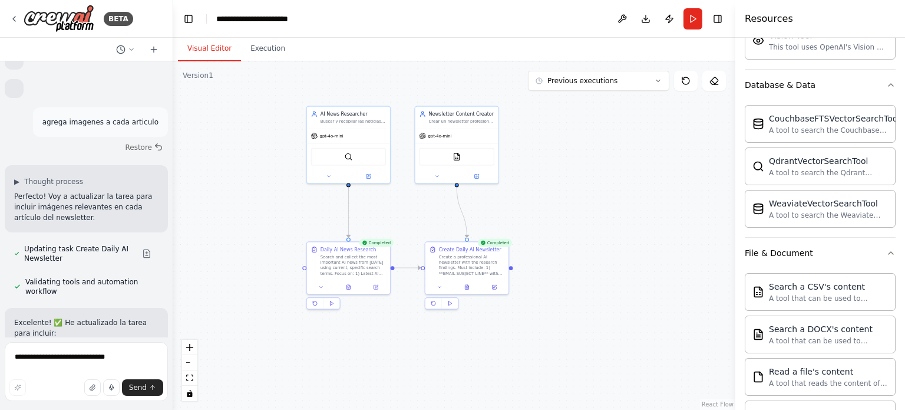
click at [195, 42] on button "Visual Editor" at bounding box center [209, 49] width 63 height 25
drag, startPoint x: 465, startPoint y: 159, endPoint x: 494, endPoint y: 163, distance: 29.8
click at [494, 163] on div "CSVSearchTool" at bounding box center [483, 162] width 75 height 18
click at [493, 157] on div "CSVSearchTool" at bounding box center [483, 162] width 75 height 18
click at [478, 161] on div "CSVSearchTool" at bounding box center [483, 162] width 75 height 18
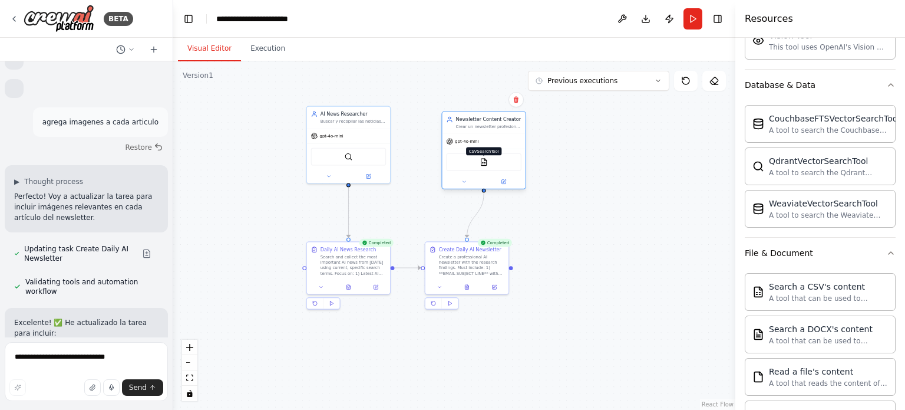
click at [487, 162] on img at bounding box center [484, 162] width 8 height 8
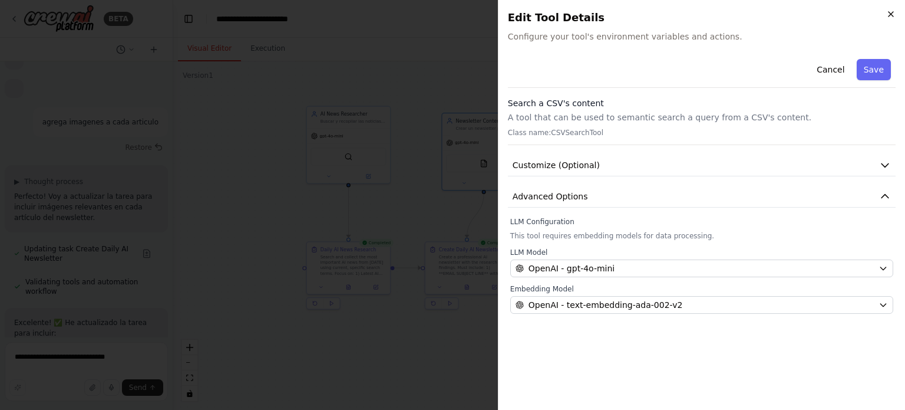
click at [893, 14] on icon "button" at bounding box center [890, 13] width 9 height 9
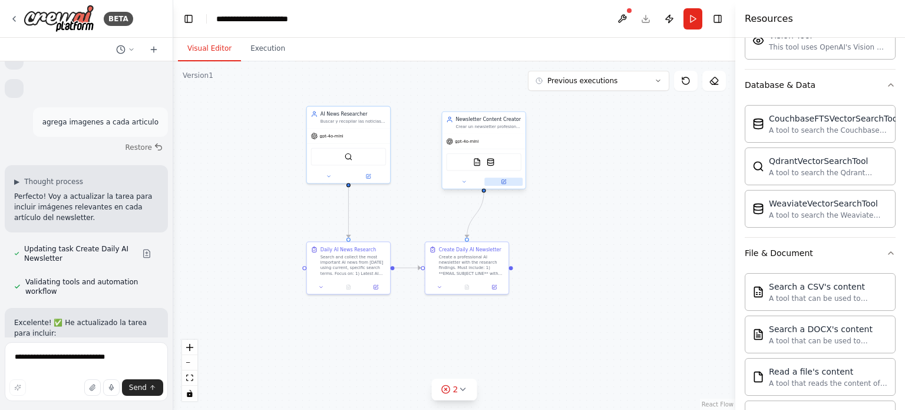
click at [504, 181] on icon at bounding box center [503, 182] width 4 height 4
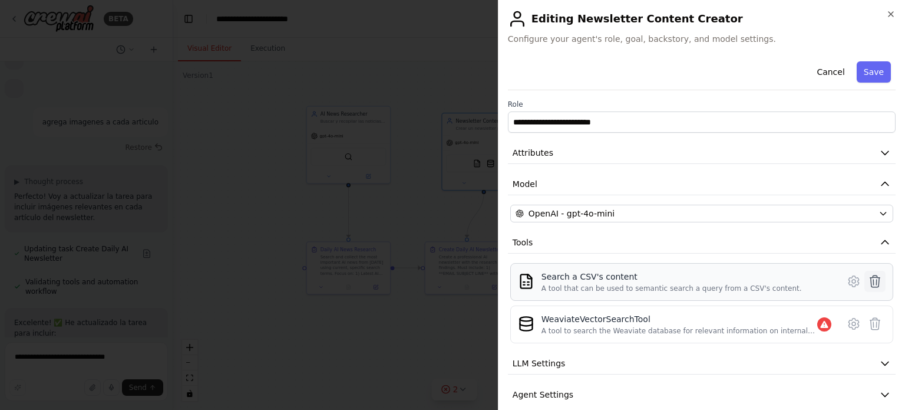
click at [868, 279] on icon at bounding box center [875, 281] width 14 height 14
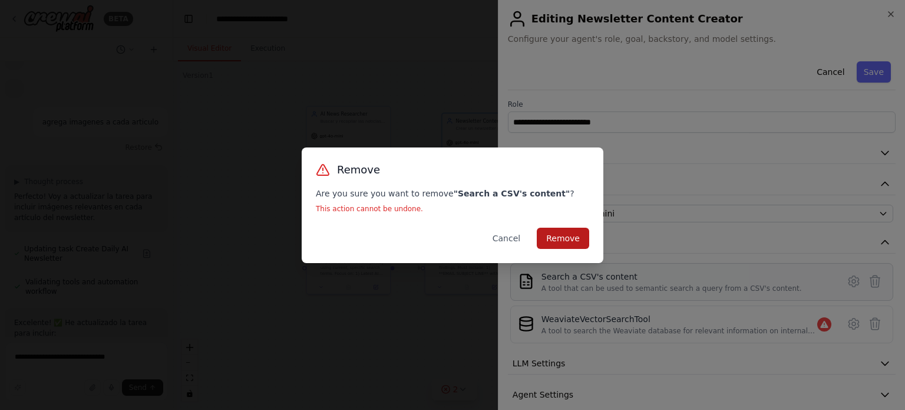
click at [558, 239] on button "Remove" at bounding box center [563, 237] width 52 height 21
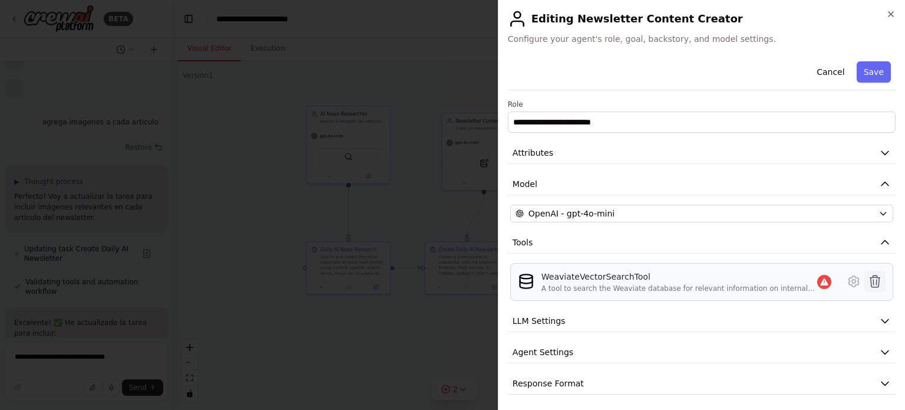
click at [868, 280] on icon at bounding box center [875, 281] width 14 height 14
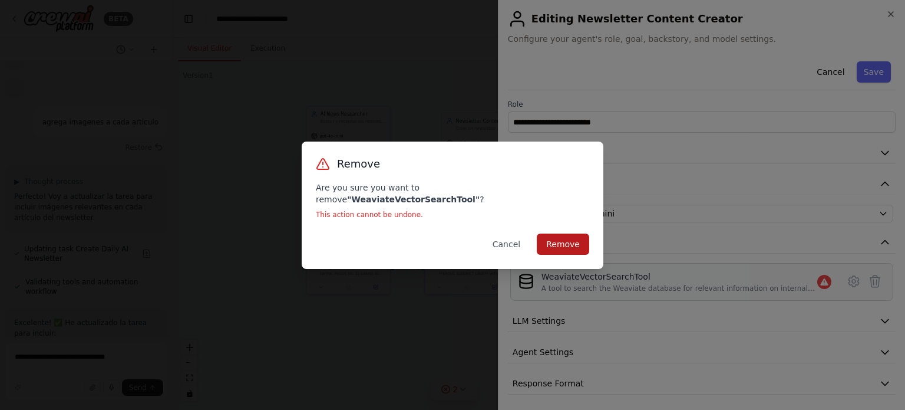
click at [570, 235] on button "Remove" at bounding box center [563, 243] width 52 height 21
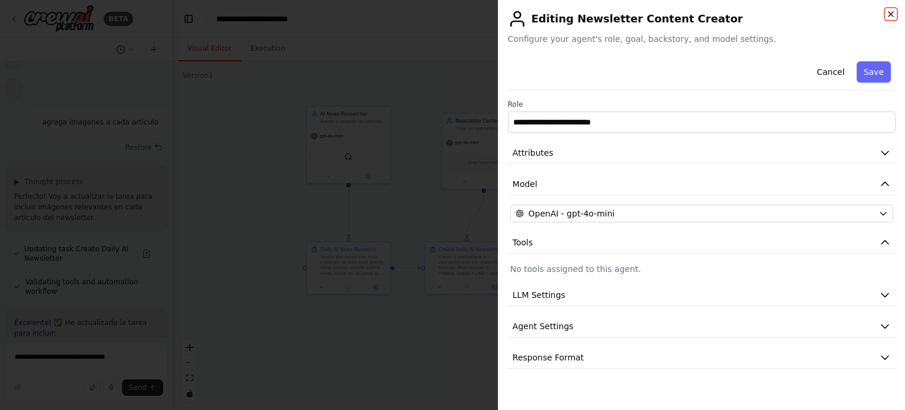
click at [894, 9] on icon "button" at bounding box center [890, 13] width 9 height 9
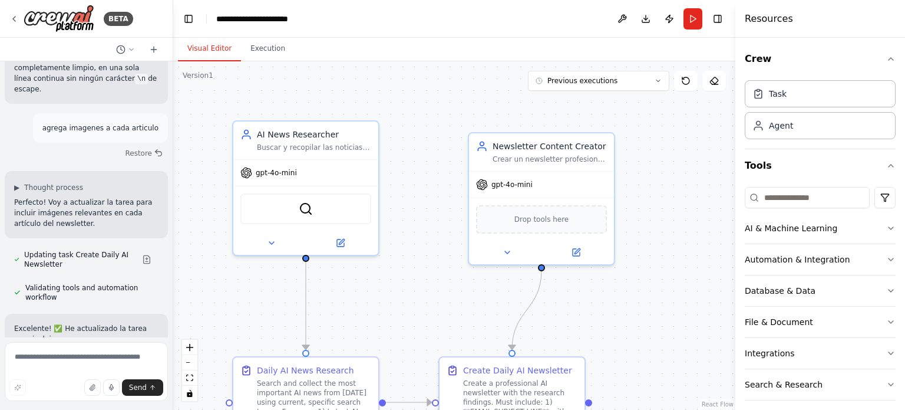
scroll to position [8035, 0]
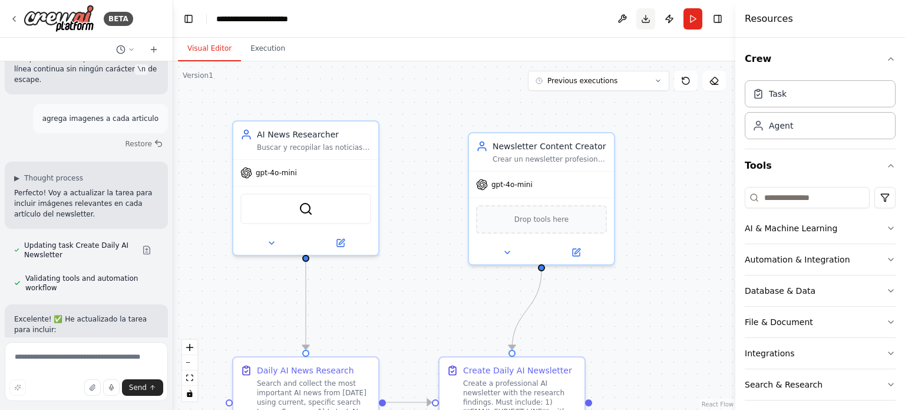
click at [646, 16] on button "Download" at bounding box center [645, 18] width 19 height 21
click at [564, 24] on header "**********" at bounding box center [454, 19] width 562 height 38
click at [667, 16] on button "Publish" at bounding box center [669, 18] width 19 height 21
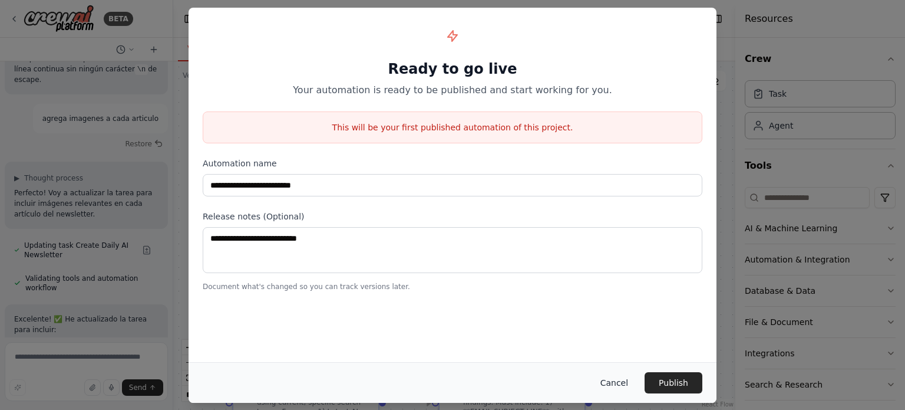
click at [624, 381] on button "Cancel" at bounding box center [614, 382] width 47 height 21
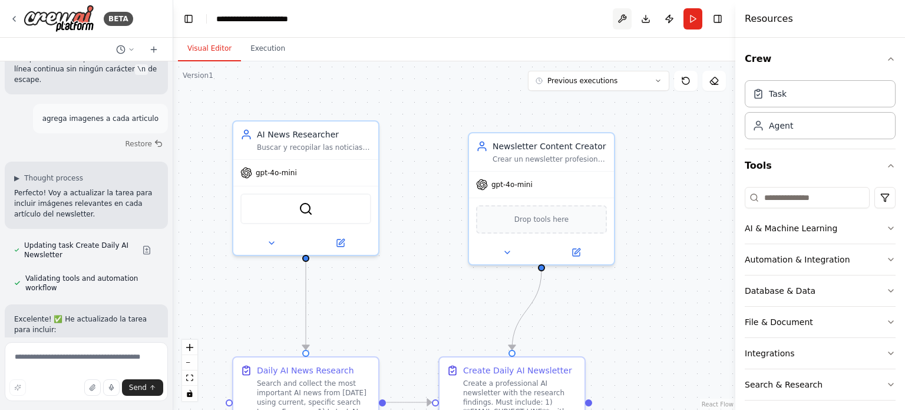
click at [620, 15] on button at bounding box center [622, 18] width 19 height 21
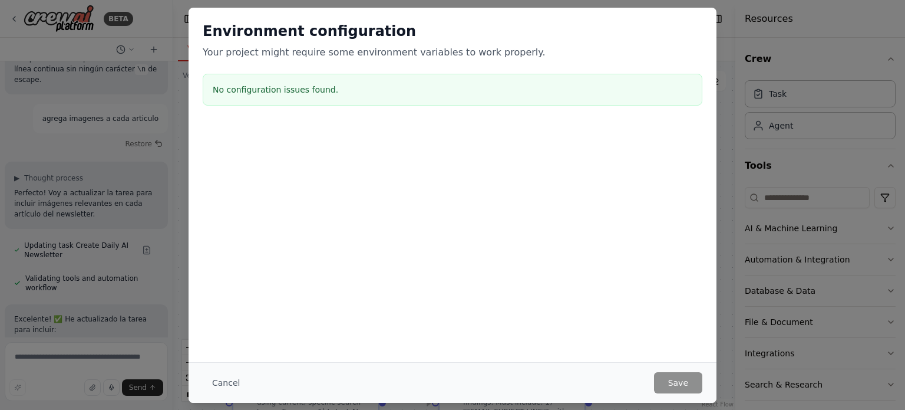
click at [756, 113] on div "Environment configuration Your project might require some environment variables…" at bounding box center [452, 205] width 905 height 410
click at [734, 98] on div "Environment configuration Your project might require some environment variables…" at bounding box center [452, 205] width 905 height 410
click at [302, 39] on h2 "Environment configuration" at bounding box center [453, 31] width 500 height 19
click at [81, 6] on div "Environment configuration Your project might require some environment variables…" at bounding box center [452, 205] width 905 height 410
click at [113, 44] on div "Environment configuration Your project might require some environment variables…" at bounding box center [452, 205] width 905 height 410
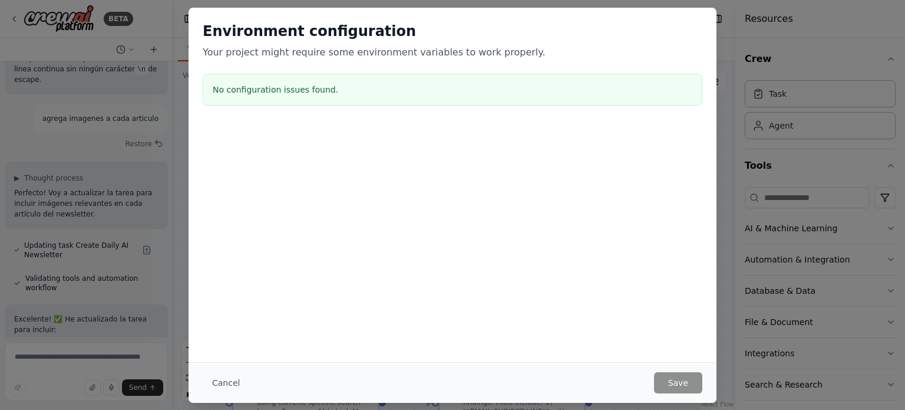
click at [131, 45] on div "Environment configuration Your project might require some environment variables…" at bounding box center [452, 205] width 905 height 410
